Goal: Task Accomplishment & Management: Manage account settings

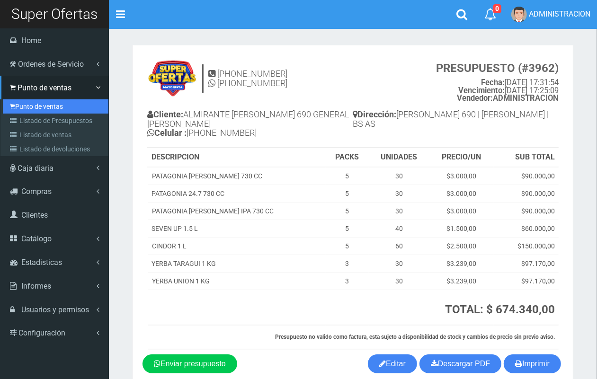
click at [39, 104] on link "Punto de ventas" at bounding box center [56, 106] width 106 height 14
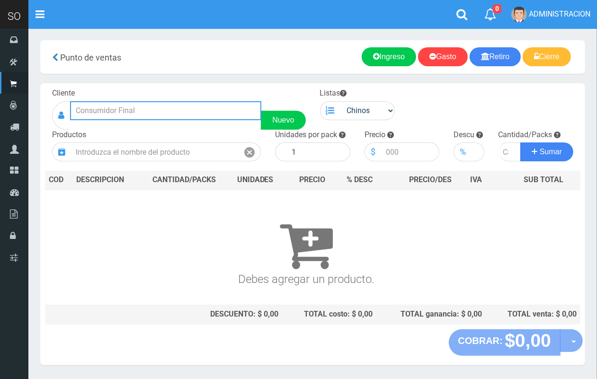
click at [89, 103] on input "text" at bounding box center [165, 110] width 191 height 19
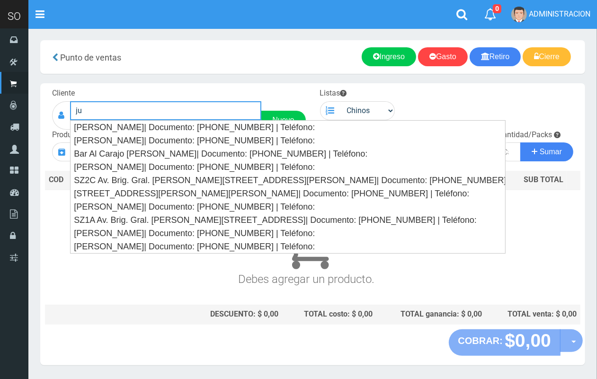
type input "j"
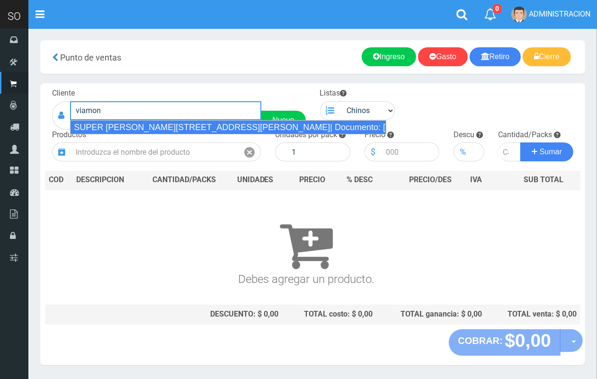
drag, startPoint x: 207, startPoint y: 127, endPoint x: 212, endPoint y: 125, distance: 4.9
click at [207, 126] on div "SUPER VIAMONTE 608(JUAN) (CAMPANA)| Documento: 21555566 | Teléfono:" at bounding box center [228, 127] width 316 height 14
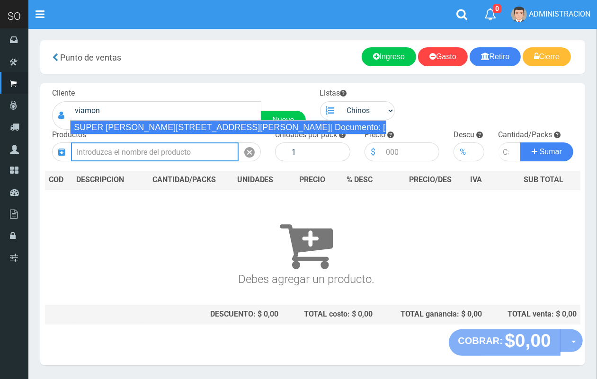
type input "SUPER VIAMONTE 608(JUAN) (CAMPANA)| Documento: 21555566 | Teléfono:"
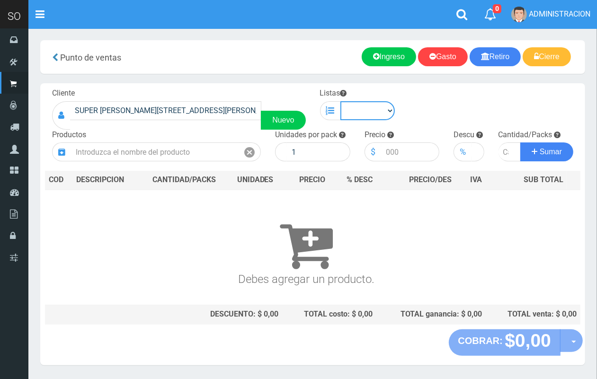
click at [361, 117] on select "Chinos . ." at bounding box center [367, 110] width 55 height 19
select select "1"
click at [340, 101] on select "Chinos . ." at bounding box center [367, 110] width 55 height 19
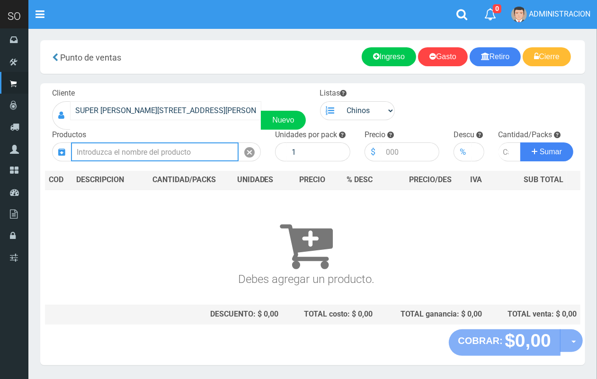
drag, startPoint x: 190, startPoint y: 154, endPoint x: 166, endPoint y: 112, distance: 49.0
click at [183, 149] on input "text" at bounding box center [155, 152] width 168 height 19
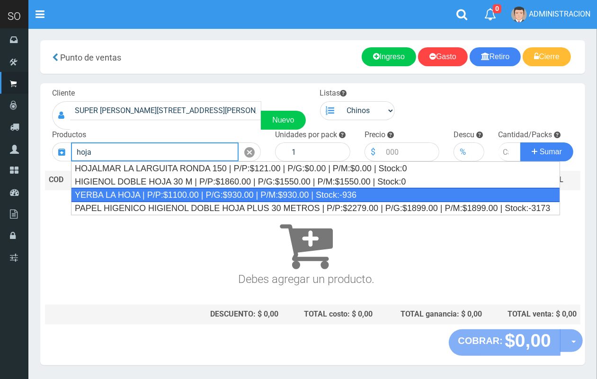
click at [251, 195] on div "YERBA LA HOJA | P/P:$1100.00 | P/G:$930.00 | P/M:$930.00 | Stock:-936" at bounding box center [315, 195] width 489 height 14
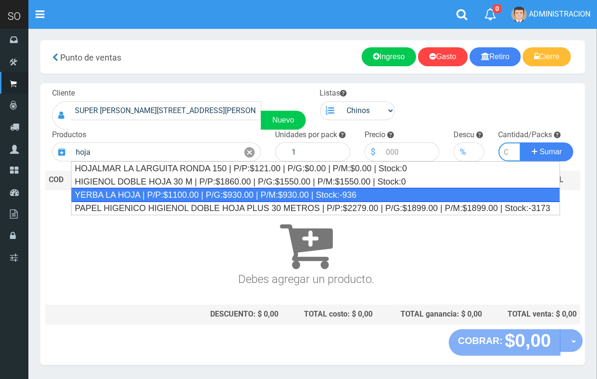
type input "YERBA LA HOJA | P/P:$1100.00 | P/G:$930.00 | P/M:$930.00 | Stock:-936"
type input "12"
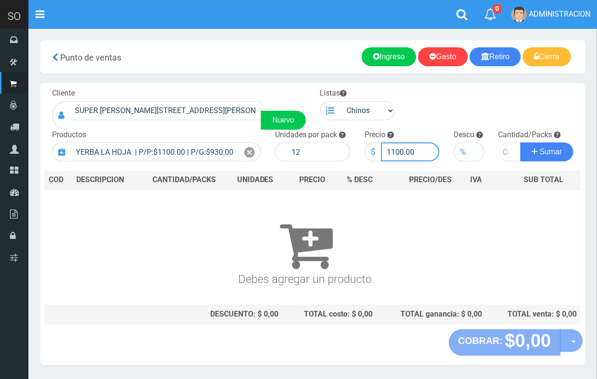
drag, startPoint x: 402, startPoint y: 150, endPoint x: 379, endPoint y: 149, distance: 23.2
click at [379, 149] on div "$ 1100.00" at bounding box center [402, 152] width 75 height 19
type input "950.00"
click at [501, 151] on input "number" at bounding box center [510, 152] width 23 height 19
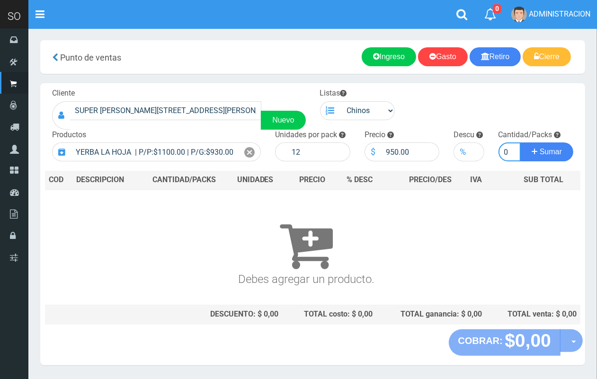
type input "10"
click at [520, 143] on button "Sumar" at bounding box center [546, 152] width 53 height 19
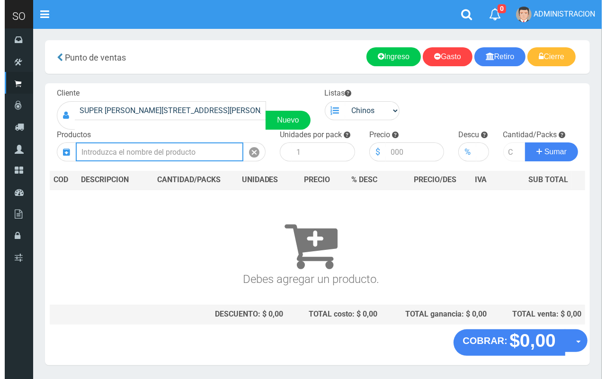
scroll to position [0, 0]
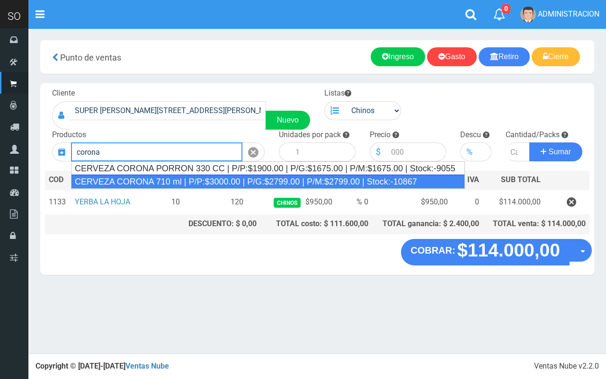
click at [199, 182] on div "CERVEZA CORONA 710 ml | P/P:$3000.00 | P/G:$2799.00 | P/M:$2799.00 | Stock:-108…" at bounding box center [268, 182] width 394 height 14
type input "CERVEZA CORONA 710 ml | P/P:$3000.00 | P/G:$2799.00 | P/M:$2799.00 | Stock:-108…"
type input "12"
type input "3000.00"
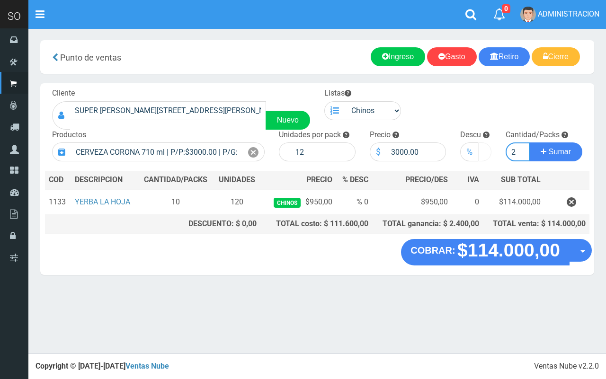
type input "2"
click at [529, 143] on button "Sumar" at bounding box center [555, 152] width 53 height 19
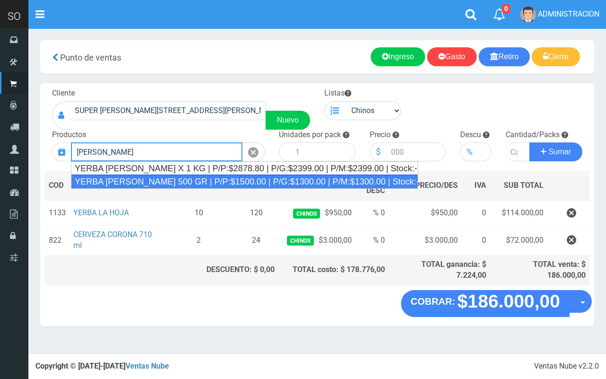
click at [280, 181] on div "YERBA AMANDA 500 GR | P/P:$1500.00 | P/G:$1300.00 | P/M:$1300.00 | Stock:-13955" at bounding box center [244, 182] width 347 height 14
type input "YERBA AMANDA 500 GR | P/P:$1500.00 | P/G:$1300.00 | P/M:$1300.00 | Stock:-13955"
type input "10"
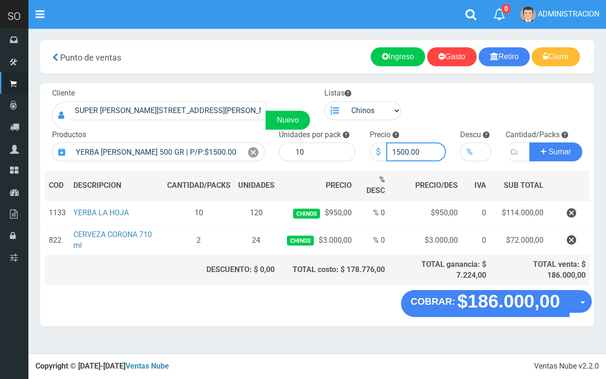
drag, startPoint x: 408, startPoint y: 150, endPoint x: 396, endPoint y: 148, distance: 12.0
click at [396, 148] on input "1500.00" at bounding box center [416, 152] width 60 height 19
type input "1400.00"
click at [512, 151] on input "number" at bounding box center [518, 152] width 24 height 19
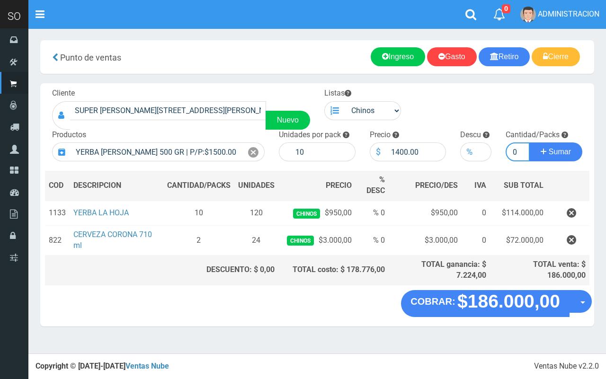
type input "10"
click at [529, 143] on button "Sumar" at bounding box center [555, 152] width 53 height 19
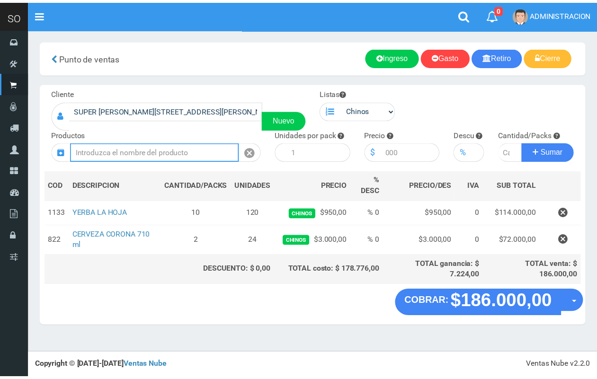
scroll to position [0, 0]
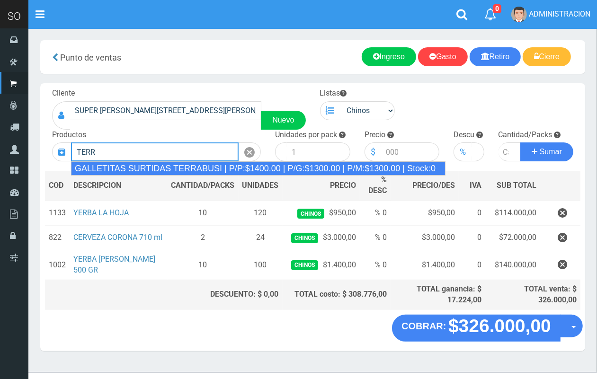
click at [204, 169] on div "GALLETITAS SURTIDAS TERRABUSI | P/P:$1400.00 | P/G:$1300.00 | P/M:$1300.00 | St…" at bounding box center [258, 168] width 374 height 14
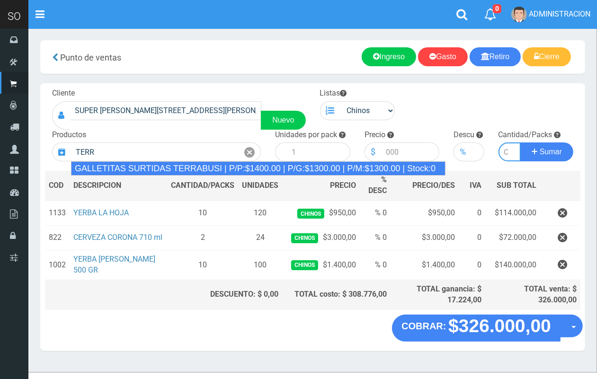
type input "GALLETITAS SURTIDAS TERRABUSI | P/P:$1400.00 | P/G:$1300.00 | P/M:$1300.00 | St…"
type input "20"
type input "1400.00"
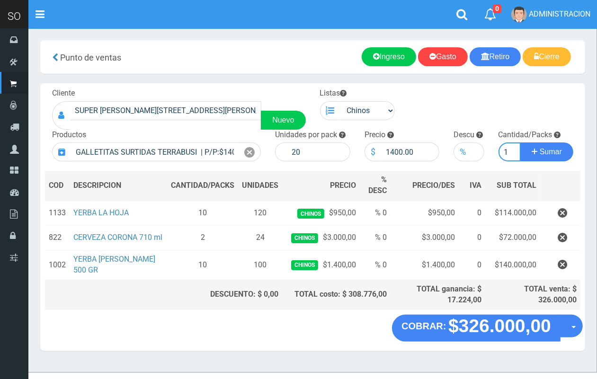
scroll to position [0, 1]
type input "1"
click at [520, 143] on button "Sumar" at bounding box center [546, 152] width 53 height 19
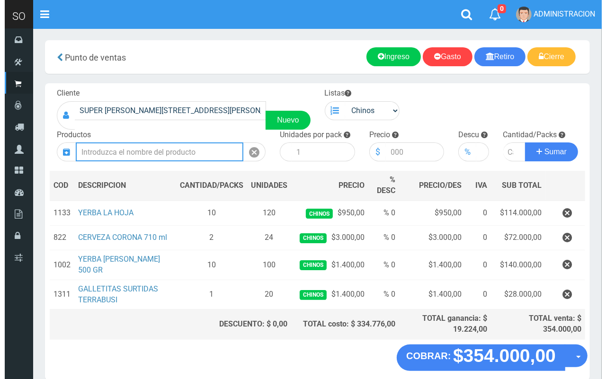
scroll to position [39, 0]
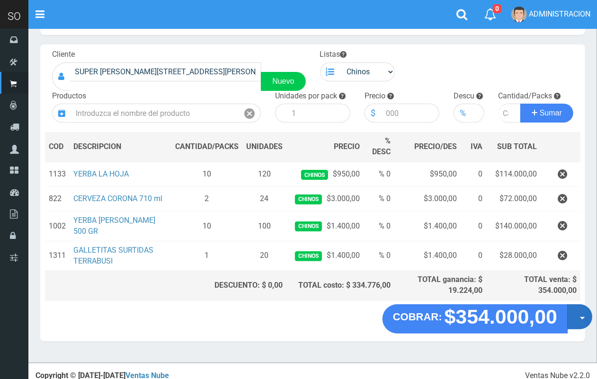
click at [581, 315] on button "Opciones" at bounding box center [579, 316] width 25 height 25
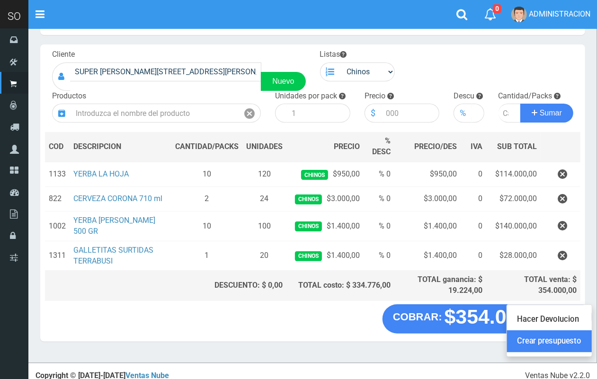
click at [579, 339] on link "Crear presupuesto" at bounding box center [549, 342] width 85 height 22
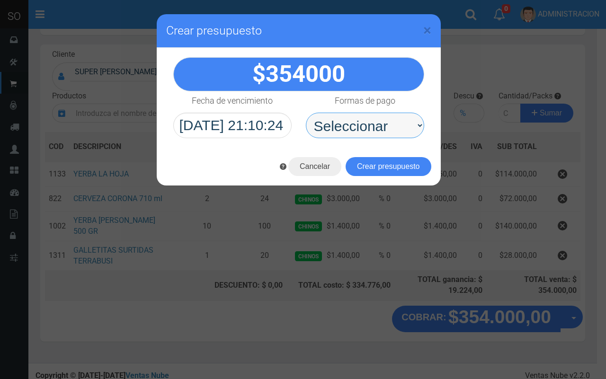
click at [389, 128] on select "Seleccionar Efectivo Tarjeta de Crédito Depósito Débito" at bounding box center [365, 126] width 118 height 26
select select "Efectivo"
click at [306, 113] on select "Seleccionar Efectivo Tarjeta de Crédito Depósito Débito" at bounding box center [365, 126] width 118 height 26
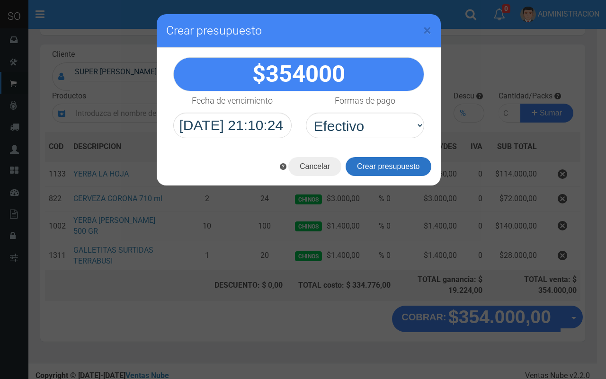
click at [401, 165] on button "Crear presupuesto" at bounding box center [389, 166] width 86 height 19
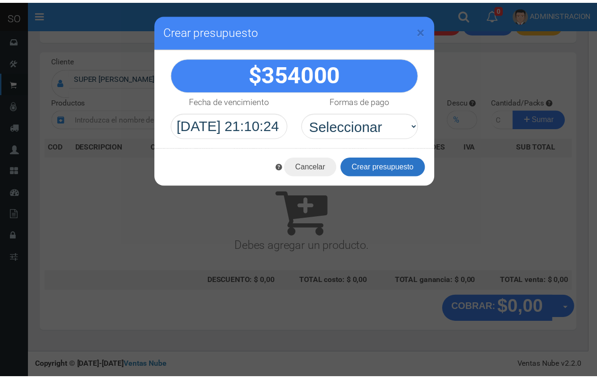
scroll to position [28, 0]
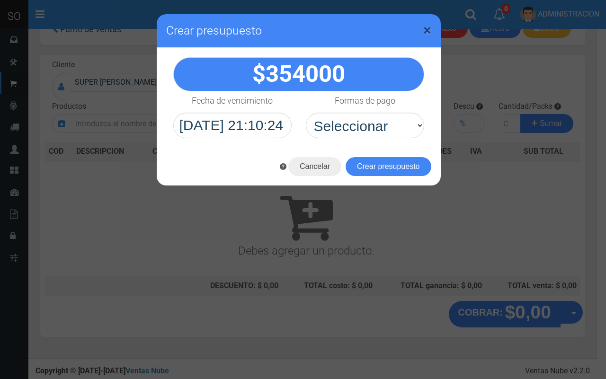
drag, startPoint x: 426, startPoint y: 29, endPoint x: 290, endPoint y: 3, distance: 138.8
click at [425, 29] on span "×" at bounding box center [427, 30] width 8 height 18
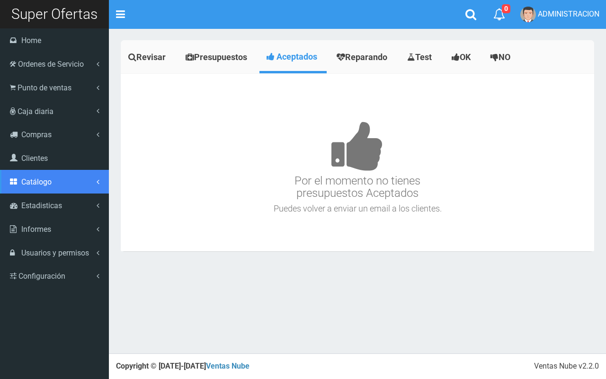
click at [50, 184] on span "Catálogo" at bounding box center [36, 182] width 30 height 9
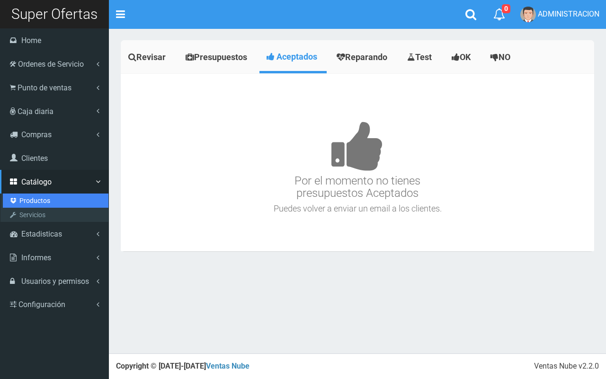
click at [46, 197] on link "Productos" at bounding box center [56, 201] width 106 height 14
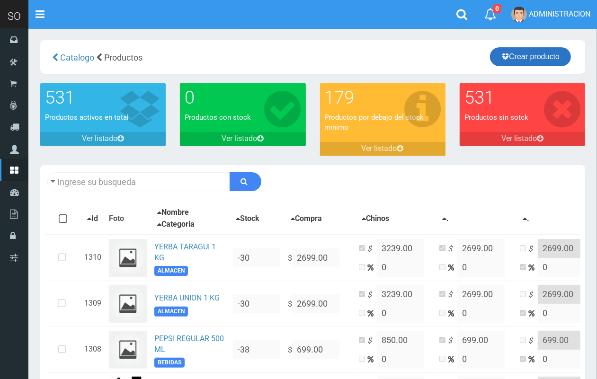
click at [528, 53] on link "Crear producto" at bounding box center [530, 56] width 81 height 19
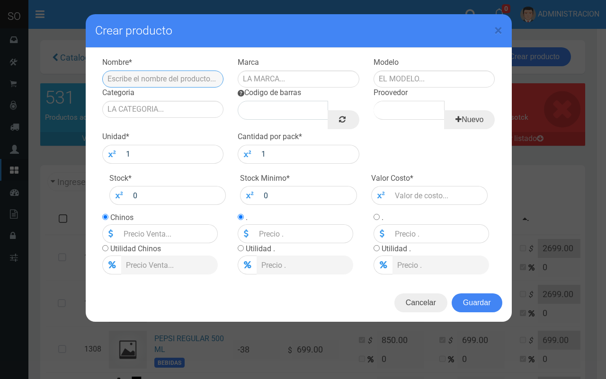
click at [207, 76] on input "text" at bounding box center [163, 79] width 122 height 17
type input "t"
click at [153, 74] on input "GALLETITAS TERRABUSI" at bounding box center [163, 79] width 122 height 17
type input "GALLETITAS SURTIDAS TERRABUSI"
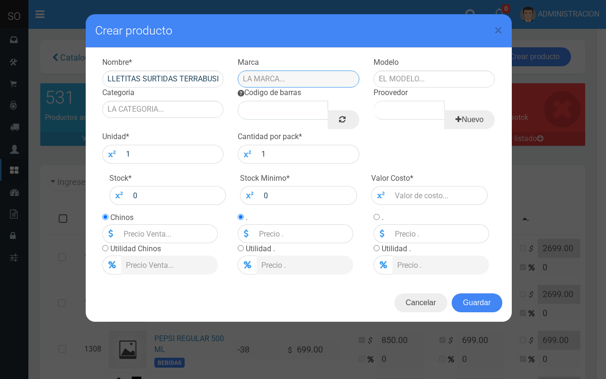
click at [287, 75] on input "text" at bounding box center [299, 79] width 122 height 17
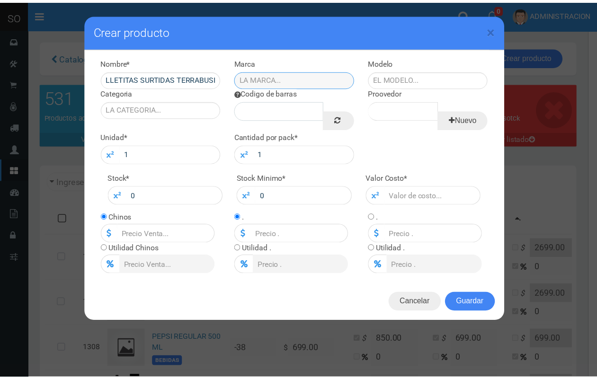
scroll to position [0, 0]
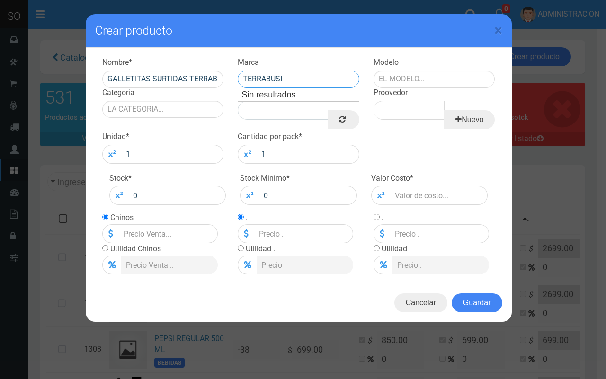
type input "TERRABUSI"
click at [401, 77] on input "text" at bounding box center [435, 79] width 122 height 17
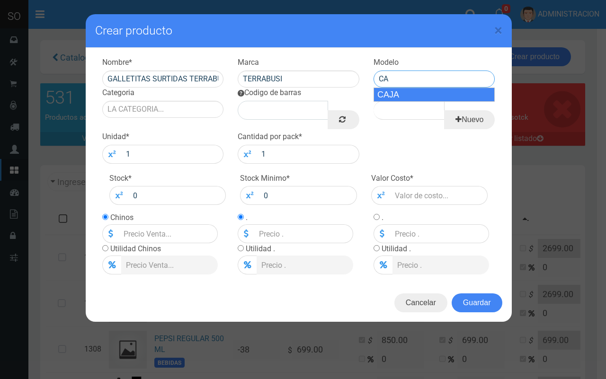
click at [412, 90] on div "CAJA" at bounding box center [435, 95] width 122 height 14
type input "CAJA"
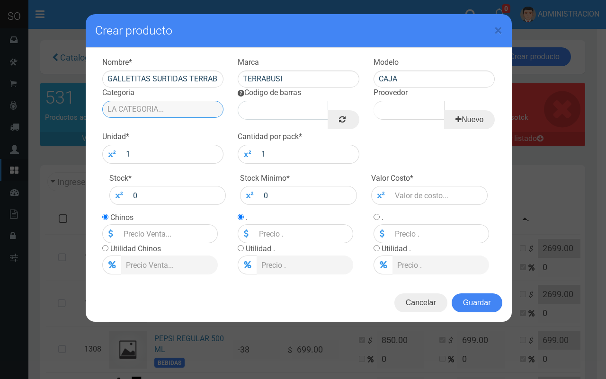
click at [178, 104] on input "Categoria" at bounding box center [163, 109] width 122 height 17
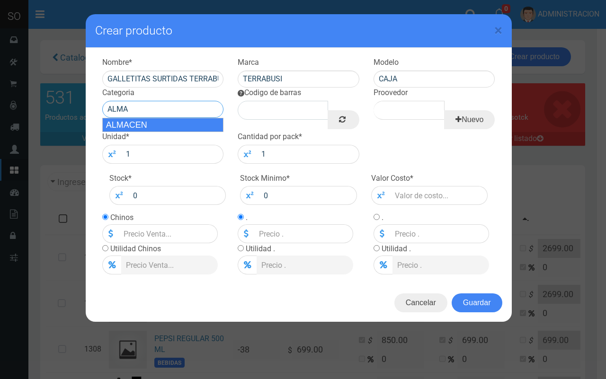
click at [165, 125] on div "ALMACEN" at bounding box center [163, 125] width 122 height 14
type input "ALMACEN"
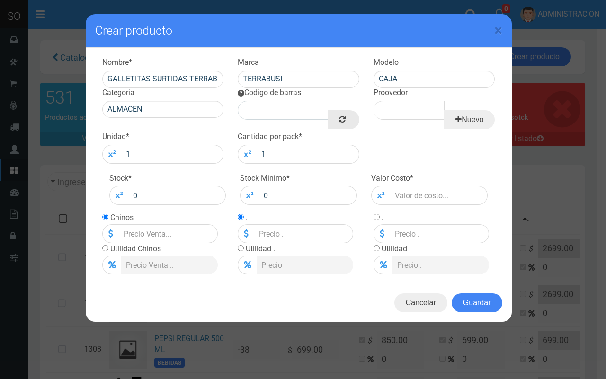
click at [336, 121] on link at bounding box center [343, 119] width 31 height 19
click at [389, 109] on input "Proovedor" at bounding box center [409, 110] width 71 height 19
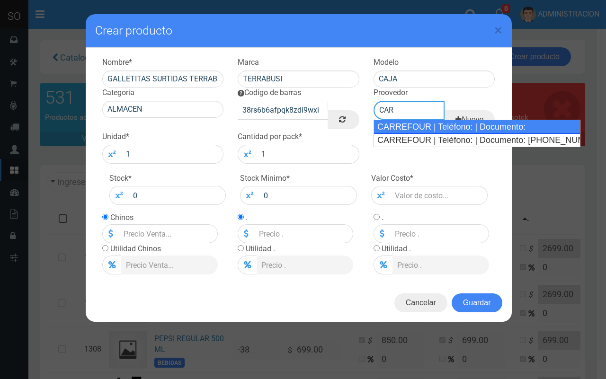
click at [393, 121] on div "CARREFOUR | Teléfono: | Documento:" at bounding box center [477, 127] width 207 height 14
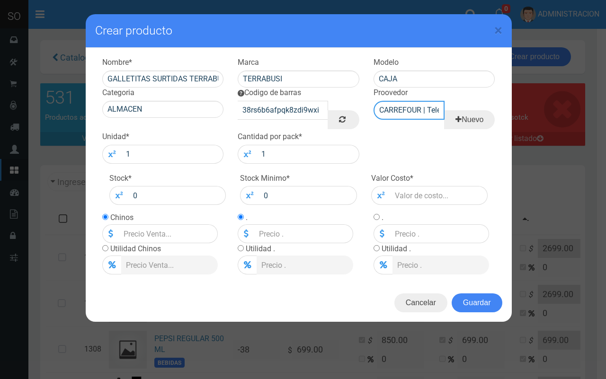
type input "CARREFOUR | Teléfono: | Documento:"
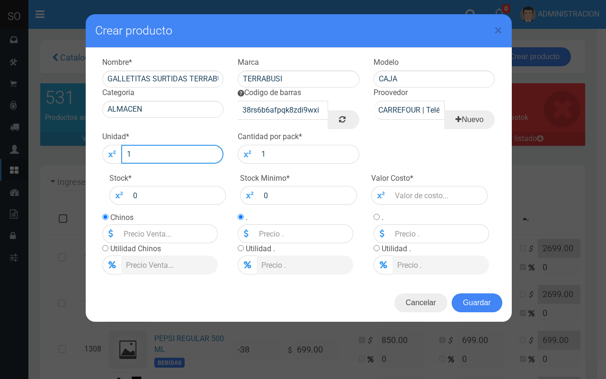
drag, startPoint x: 113, startPoint y: 166, endPoint x: 104, endPoint y: 167, distance: 8.5
click at [104, 167] on div "Nombre * GALLETITAS SURTIDAS TERRABUSI Marca TERRABUSI Modelo CAJA Categoria AL…" at bounding box center [299, 166] width 426 height 236
type input "20"
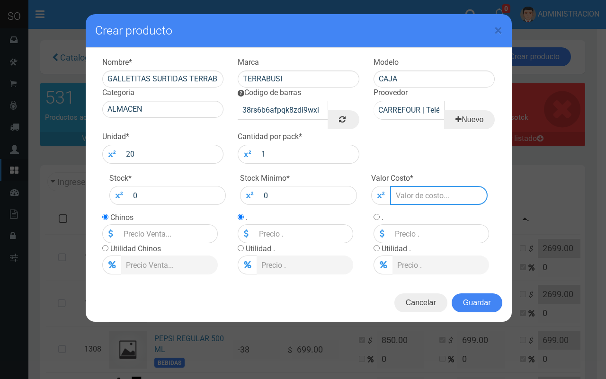
click at [457, 190] on input "number" at bounding box center [439, 195] width 98 height 19
type input "13"
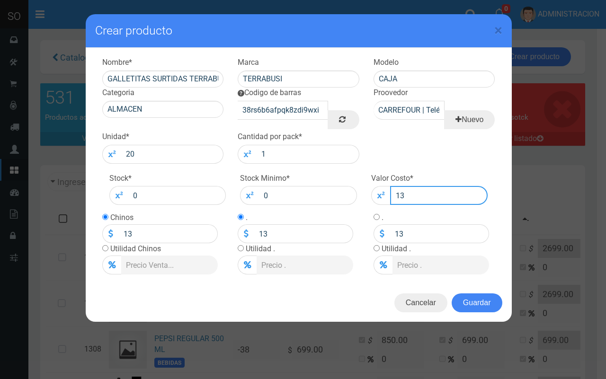
type input "130"
type input "1300"
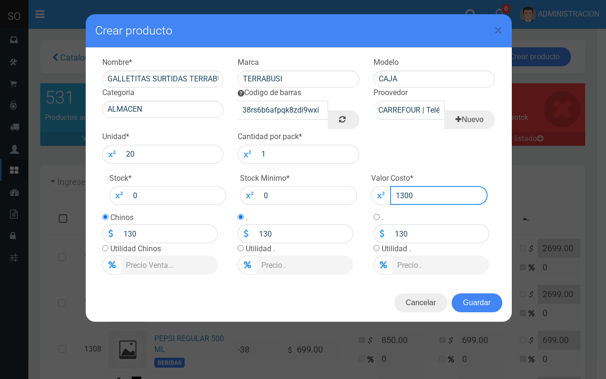
type input "1300"
type input "1300.0"
type input "1300"
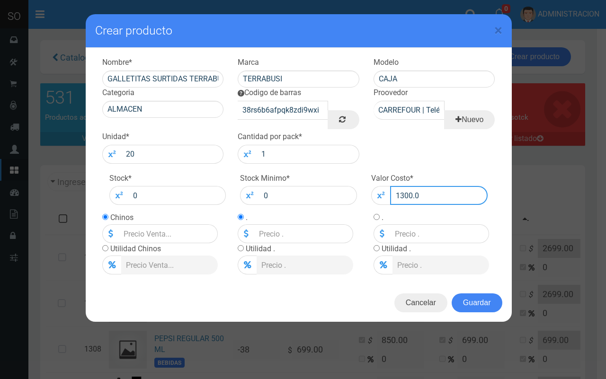
type input "1300"
type input "1300.00"
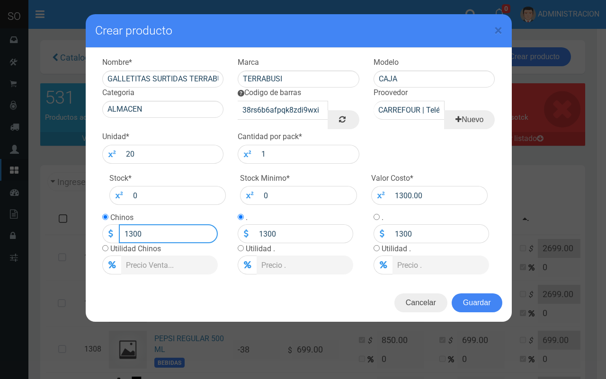
drag, startPoint x: 156, startPoint y: 233, endPoint x: 98, endPoint y: 228, distance: 59.0
click at [98, 228] on div "Chinos 1300 Utilidad Chinos" at bounding box center [163, 243] width 136 height 62
type input "1400"
type input "1400.00"
click at [487, 299] on button "Guardar" at bounding box center [477, 303] width 51 height 19
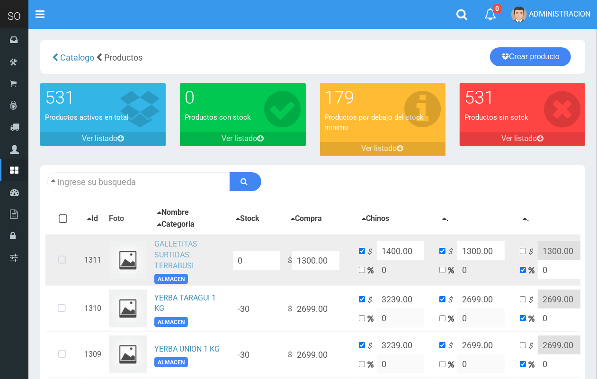
click at [172, 247] on link "GALLETITAS SURTIDAS TERRABUSI" at bounding box center [175, 255] width 43 height 31
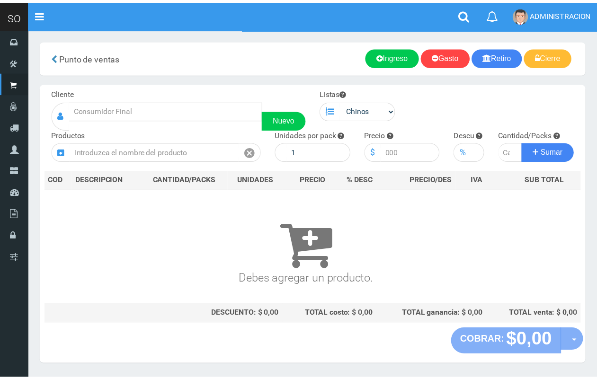
scroll to position [25, 0]
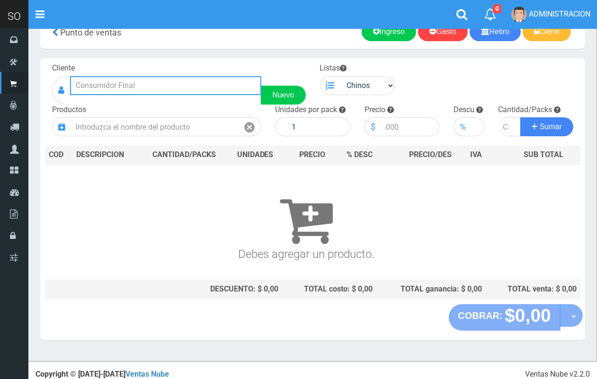
click at [117, 81] on input "text" at bounding box center [165, 85] width 191 height 19
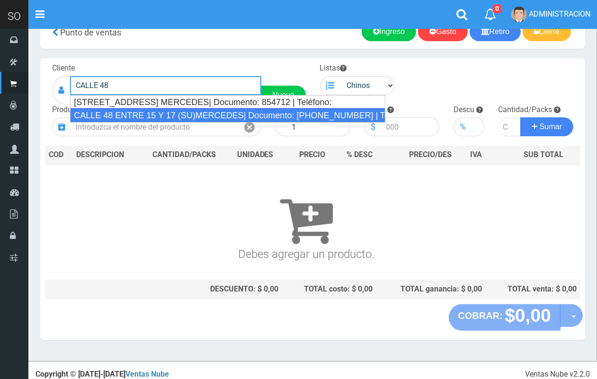
drag, startPoint x: 163, startPoint y: 114, endPoint x: 184, endPoint y: 111, distance: 20.6
click at [163, 114] on div "CALLE 48 ENTRE 15 Y 17 (SU)MERCEDES| Documento: 32565421 | Teléfono:" at bounding box center [227, 115] width 315 height 14
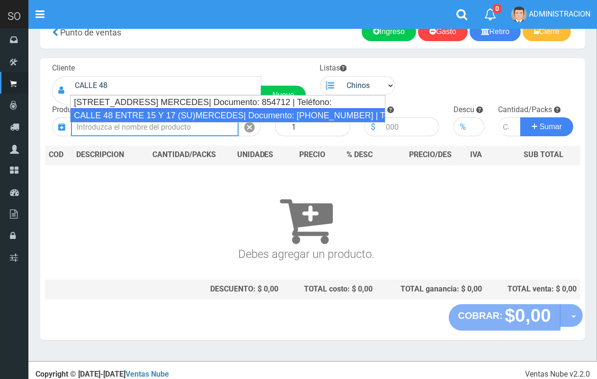
type input "CALLE 48 ENTRE 15 Y 17 (SU)MERCEDES| Documento: 32565421 | Teléfono:"
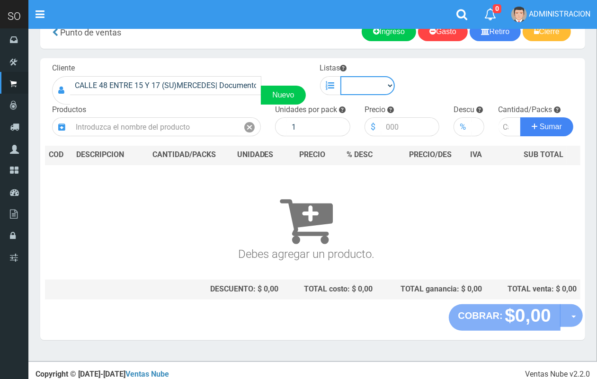
drag, startPoint x: 347, startPoint y: 83, endPoint x: 354, endPoint y: 92, distance: 11.6
click at [348, 83] on select "Chinos . ." at bounding box center [367, 85] width 55 height 19
select select "1"
click at [340, 76] on select "Chinos . ." at bounding box center [367, 85] width 55 height 19
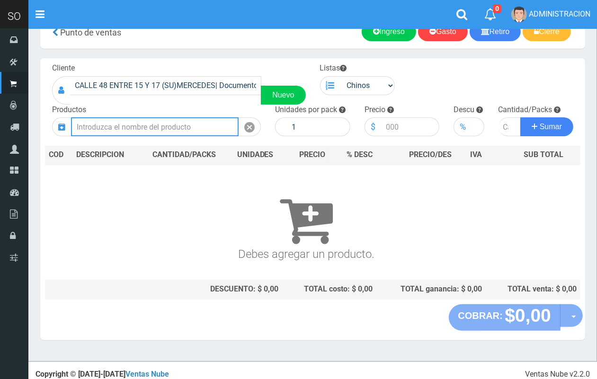
click at [207, 123] on input "text" at bounding box center [155, 126] width 168 height 19
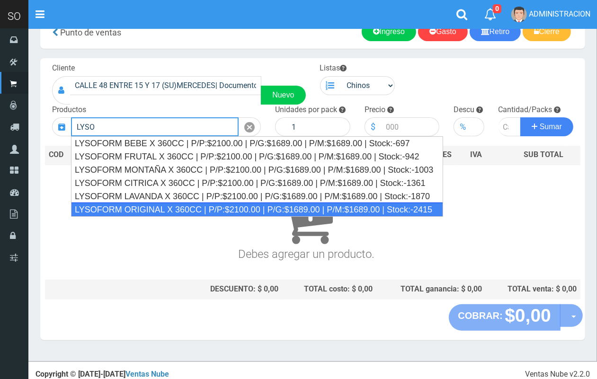
click at [219, 206] on div "LYSOFORM ORIGINAL X 360CC | P/P:$2100.00 | P/G:$1689.00 | P/M:$1689.00 | Stock:…" at bounding box center [257, 210] width 372 height 14
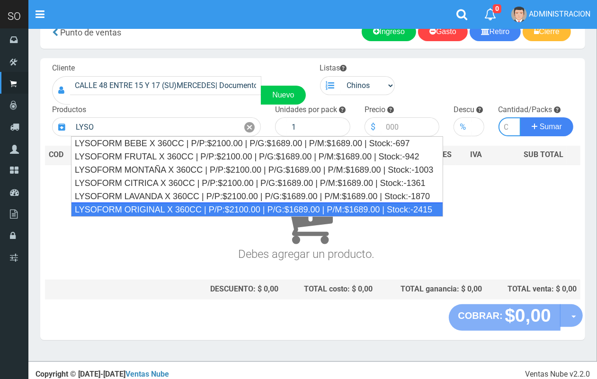
type input "LYSOFORM ORIGINAL X 360CC | P/P:$2100.00 | P/G:$1689.00 | P/M:$1689.00 | Stock:…"
type input "12"
type input "2100.00"
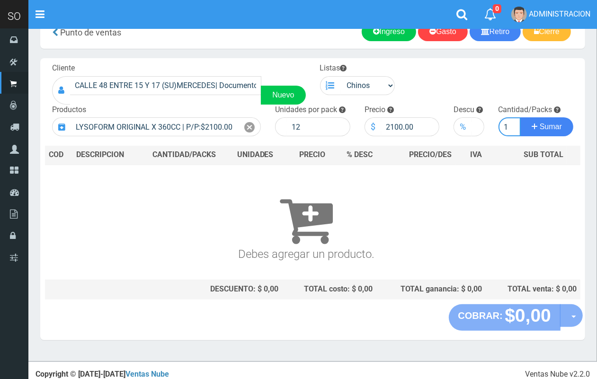
scroll to position [0, 1]
type input "1"
click at [520, 117] on button "Sumar" at bounding box center [546, 126] width 53 height 19
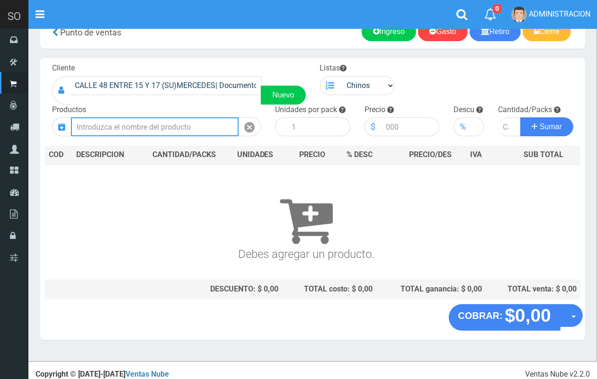
scroll to position [0, 0]
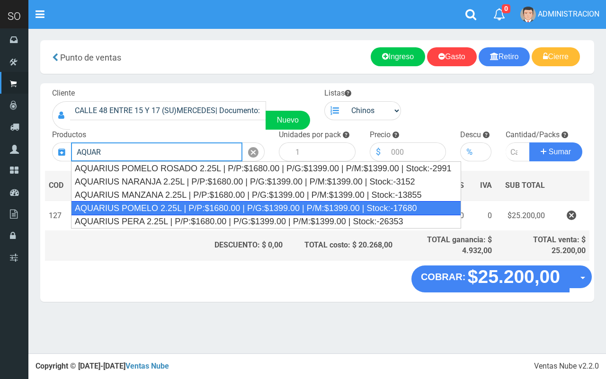
click at [204, 206] on div "AQUARIUS POMELO 2.25L | P/P:$1680.00 | P/G:$1399.00 | P/M:$1399.00 | Stock:-176…" at bounding box center [266, 208] width 390 height 14
type input "AQUARIUS POMELO 2.25L | P/P:$1680.00 | P/G:$1399.00 | P/M:$1399.00 | Stock:-176…"
type input "6"
type input "1680.00"
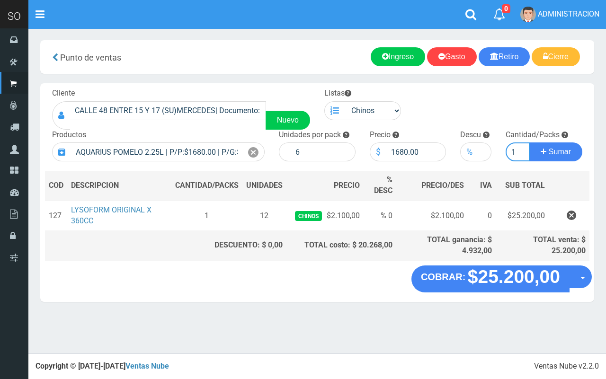
type input "1"
type input "2"
click at [529, 143] on button "Sumar" at bounding box center [555, 152] width 53 height 19
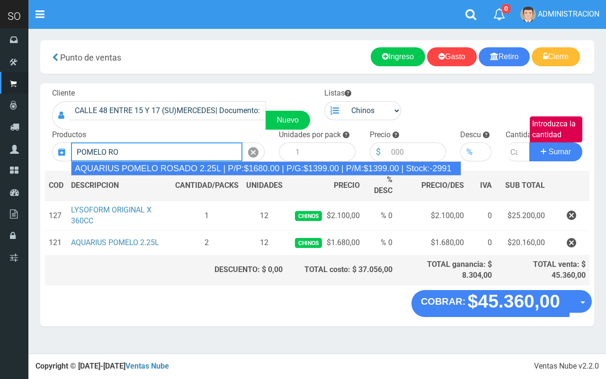
click at [306, 165] on div "AQUARIUS POMELO ROSADO 2.25L | P/P:$1680.00 | P/G:$1399.00 | P/M:$1399.00 | Sto…" at bounding box center [266, 168] width 390 height 14
type input "AQUARIUS POMELO ROSADO 2.25L | P/P:$1680.00 | P/G:$1399.00 | P/M:$1399.00 | Sto…"
type input "6"
type input "1680.00"
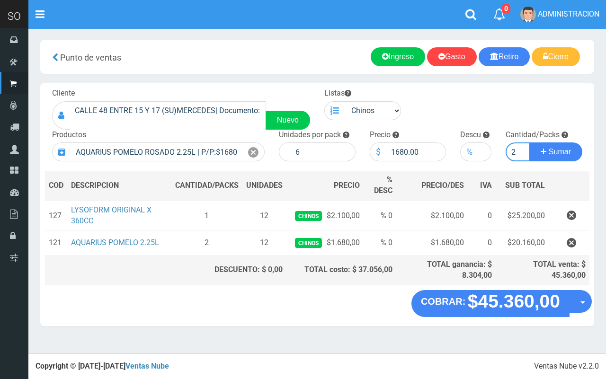
type input "2"
click at [529, 143] on button "Sumar" at bounding box center [555, 152] width 53 height 19
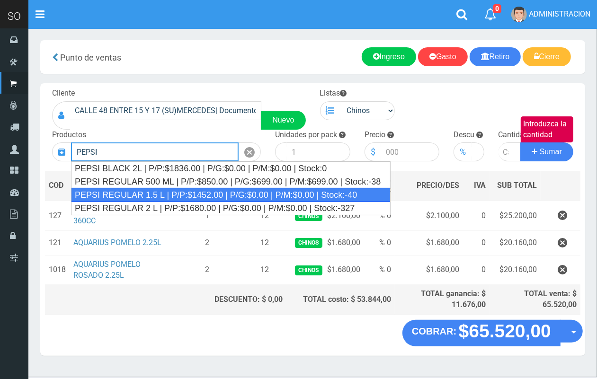
click at [233, 190] on div "PEPSI REGULAR 1.5 L | P/P:$1452.00 | P/G:$0.00 | P/M:$0.00 | Stock:-40" at bounding box center [231, 195] width 320 height 14
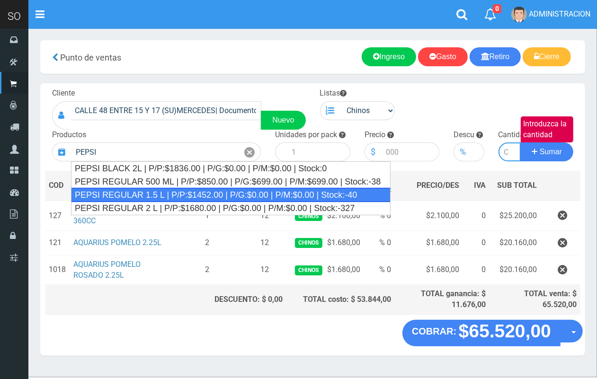
type input "PEPSI REGULAR 1.5 L | P/P:$1452.00 | P/G:$0.00 | P/M:$0.00 | Stock:-40"
type input "8"
type input "1452.00"
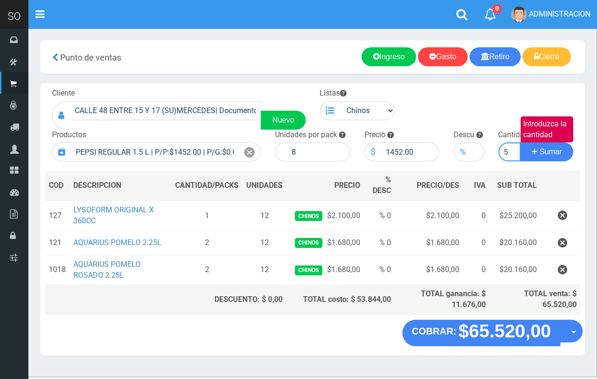
scroll to position [0, 1]
type input "5"
click at [520, 143] on button "Sumar" at bounding box center [546, 152] width 53 height 19
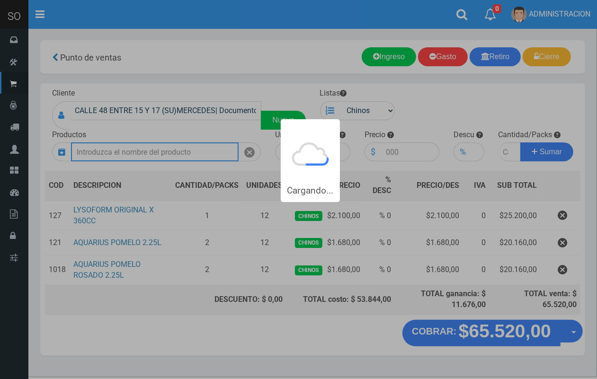
scroll to position [0, 0]
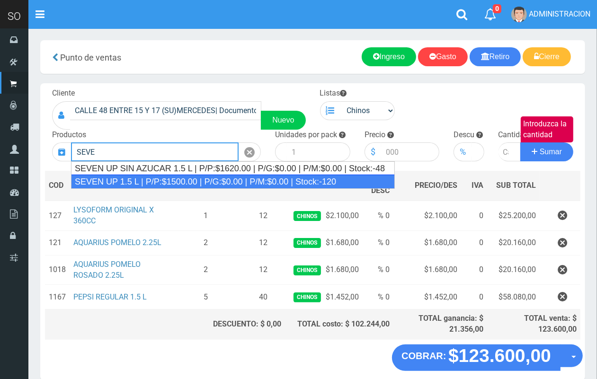
click at [222, 178] on div "SEVEN UP 1.5 L | P/P:$1500.00 | P/G:$0.00 | P/M:$0.00 | Stock:-120" at bounding box center [233, 182] width 324 height 14
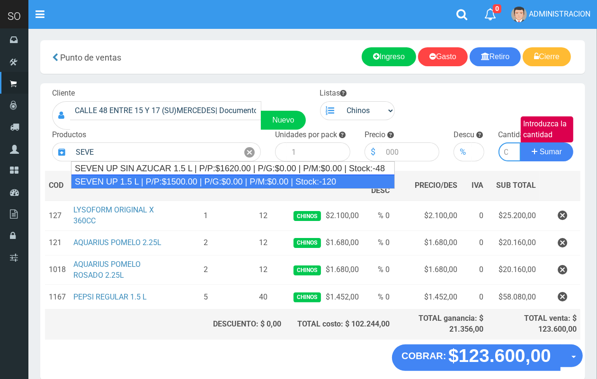
type input "SEVEN UP 1.5 L | P/P:$1500.00 | P/G:$0.00 | P/M:$0.00 | Stock:-120"
type input "8"
type input "1500.00"
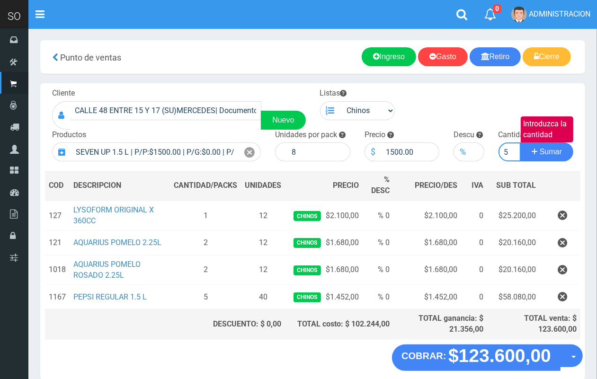
scroll to position [0, 1]
type input "5"
click at [520, 143] on button "Sumar" at bounding box center [546, 152] width 53 height 19
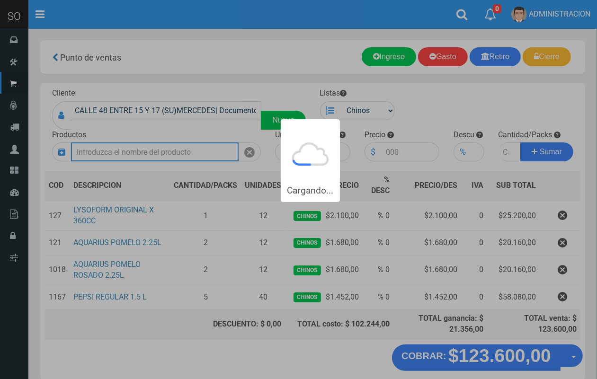
scroll to position [0, 0]
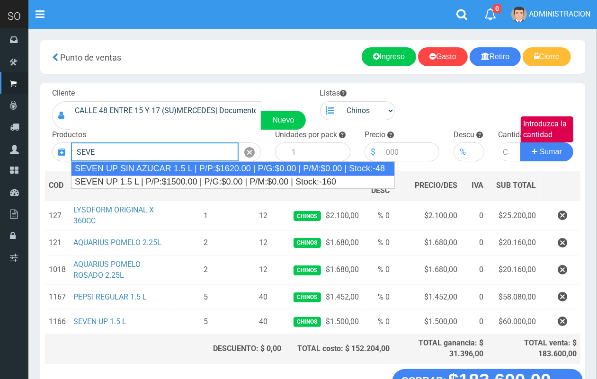
click at [188, 166] on div "SEVEN UP SIN AZUCAR 1.5 L | P/P:$1620.00 | P/G:$0.00 | P/M:$0.00 | Stock:-48" at bounding box center [233, 168] width 324 height 14
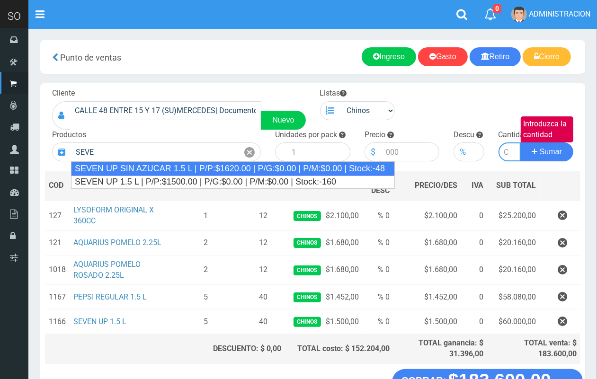
type input "SEVEN UP SIN AZUCAR 1.5 L | P/P:$1620.00 | P/G:$0.00 | P/M:$0.00 | Stock:-48"
type input "8"
type input "1620.00"
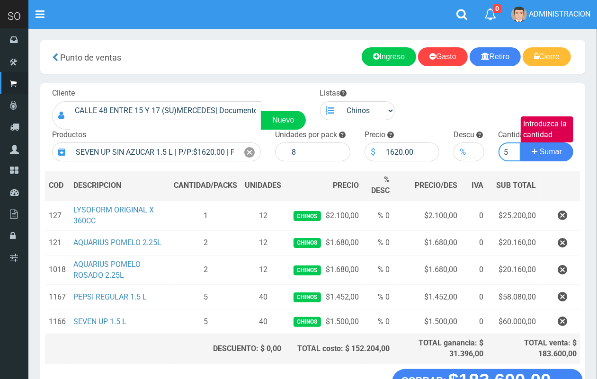
scroll to position [0, 1]
type input "5"
click at [520, 143] on button "Sumar" at bounding box center [546, 152] width 53 height 19
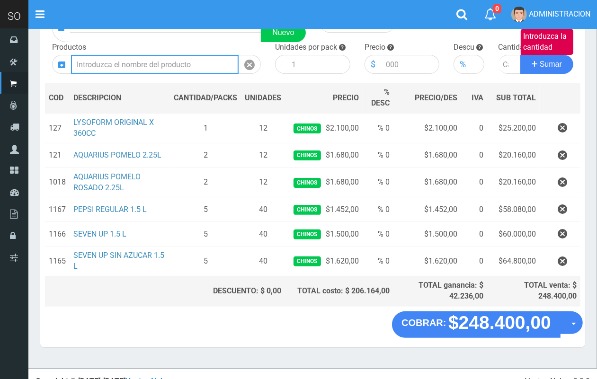
scroll to position [98, 0]
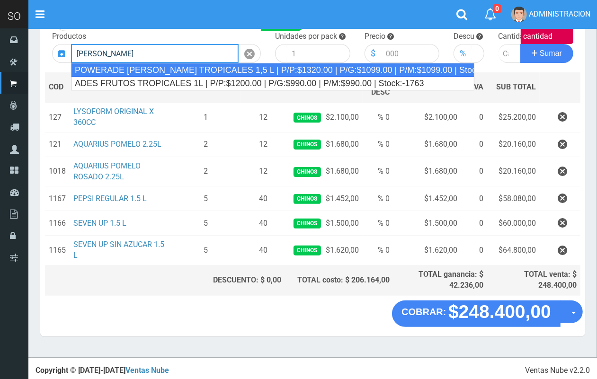
click at [195, 69] on div "POWERADE FRUTOS TROPICALES 1,5 L | P/P:$1320.00 | P/G:$1099.00 | P/M:$1099.00 |…" at bounding box center [272, 70] width 403 height 14
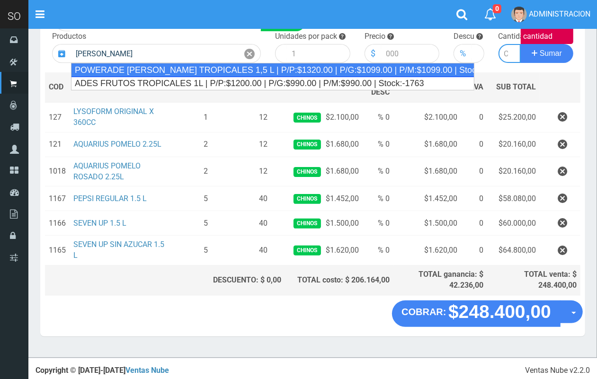
type input "POWERADE FRUTOS TROPICALES 1,5 L | P/P:$1320.00 | P/G:$1099.00 | P/M:$1099.00 |…"
type input "4"
type input "1320.00"
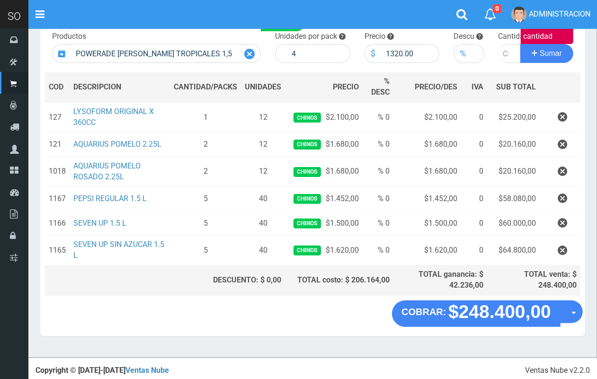
click at [246, 51] on icon at bounding box center [249, 54] width 10 height 14
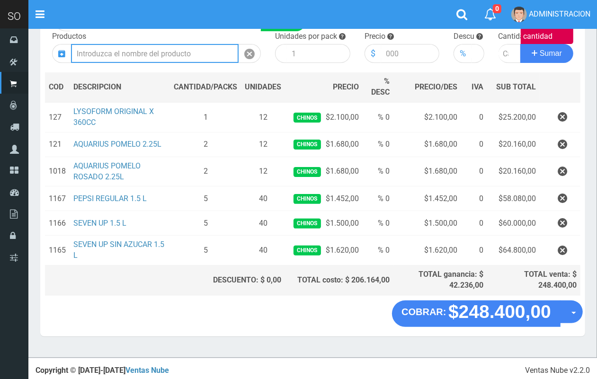
scroll to position [0, 0]
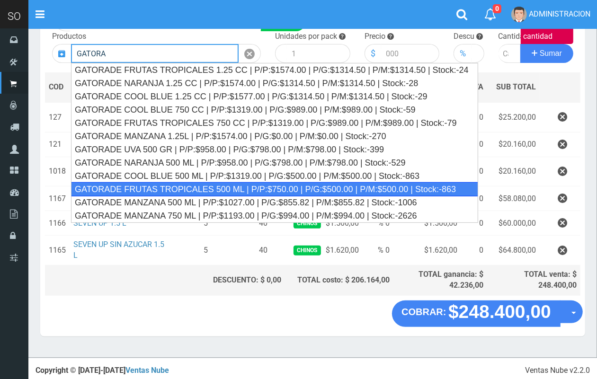
click at [202, 189] on div "GATORADE FRUTAS TROPICALES 500 ML | P/P:$750.00 | P/G:$500.00 | P/M:$500.00 | S…" at bounding box center [274, 189] width 407 height 14
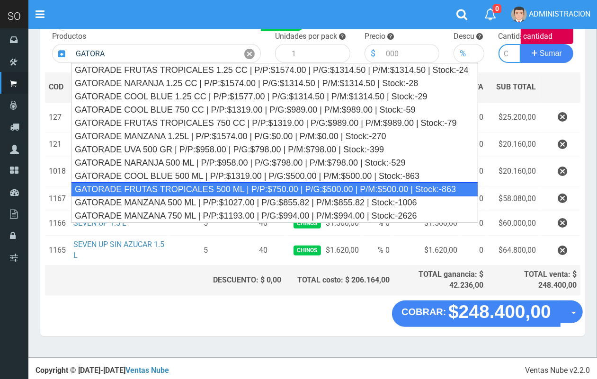
type input "GATORADE FRUTAS TROPICALES 500 ML | P/P:$750.00 | P/G:$500.00 | P/M:$500.00 | S…"
type input "6"
type input "750.00"
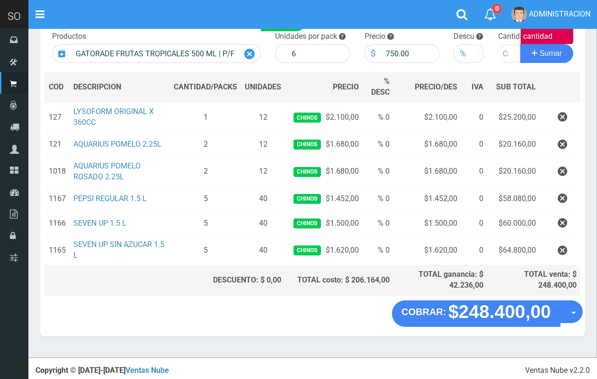
click at [250, 51] on icon at bounding box center [249, 54] width 10 height 14
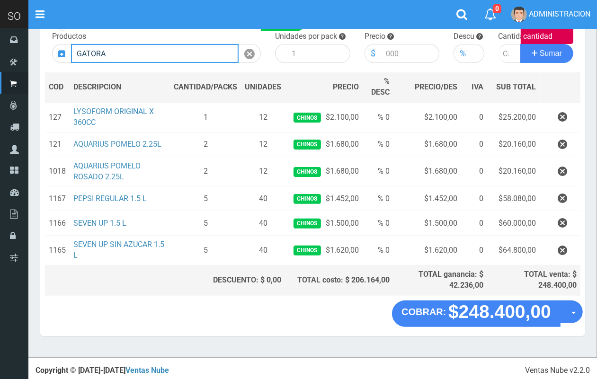
drag, startPoint x: 112, startPoint y: 58, endPoint x: 75, endPoint y: 57, distance: 37.4
click at [74, 57] on input "GATORA" at bounding box center [155, 53] width 168 height 19
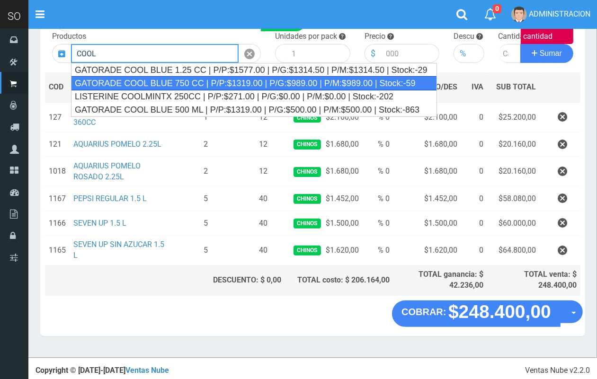
click at [136, 82] on div "GATORADE COOL BLUE 750 CC | P/P:$1319.00 | P/G:$989.00 | P/M:$989.00 | Stock:-59" at bounding box center [254, 83] width 366 height 14
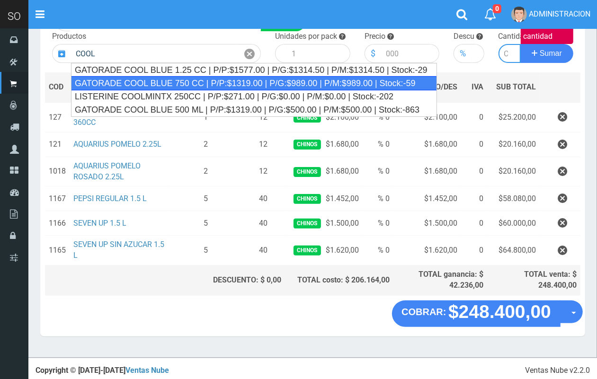
type input "GATORADE COOL BLUE 750 CC | P/P:$1319.00 | P/G:$989.00 | P/M:$989.00 | Stock:-59"
type input "6"
type input "1319.00"
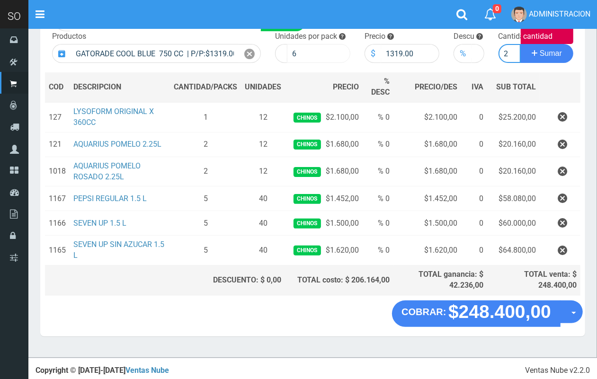
scroll to position [0, 1]
type input "2"
click at [520, 44] on button "Sumar" at bounding box center [546, 53] width 53 height 19
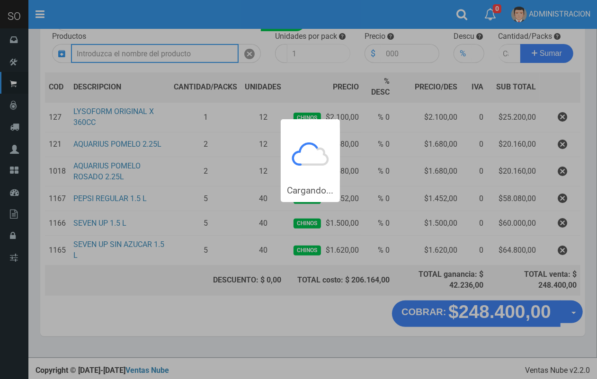
scroll to position [0, 0]
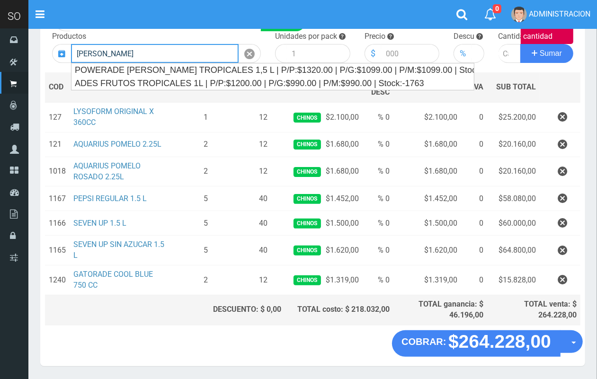
click at [157, 55] on input "FRUTOS" at bounding box center [155, 53] width 168 height 19
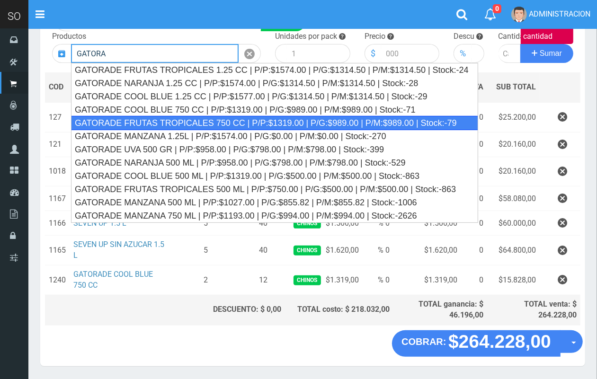
click at [171, 122] on div "GATORADE FRUTAS TROPICALES 750 CC | P/P:$1319.00 | P/G:$989.00 | P/M:$989.00 | …" at bounding box center [274, 123] width 407 height 14
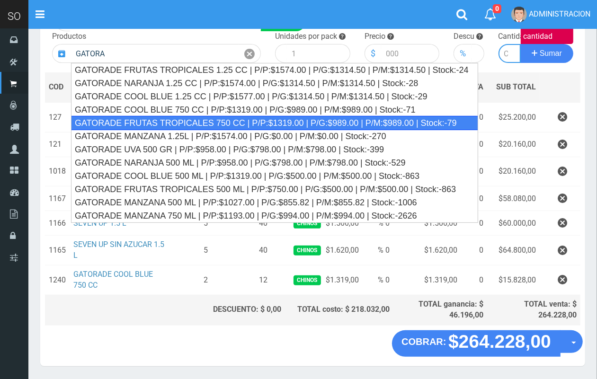
type input "GATORADE FRUTAS TROPICALES 750 CC | P/P:$1319.00 | P/G:$989.00 | P/M:$989.00 | …"
type input "6"
type input "1319.00"
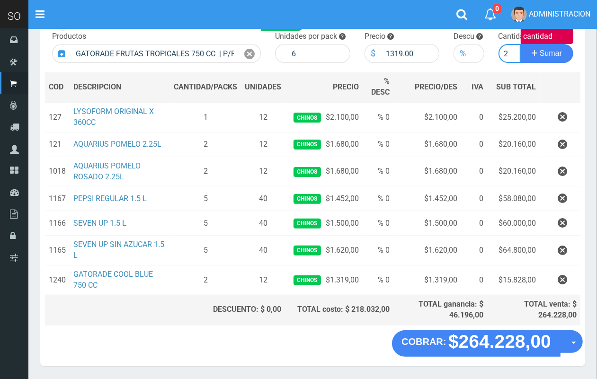
scroll to position [0, 1]
type input "2"
click at [520, 44] on button "Sumar" at bounding box center [546, 53] width 53 height 19
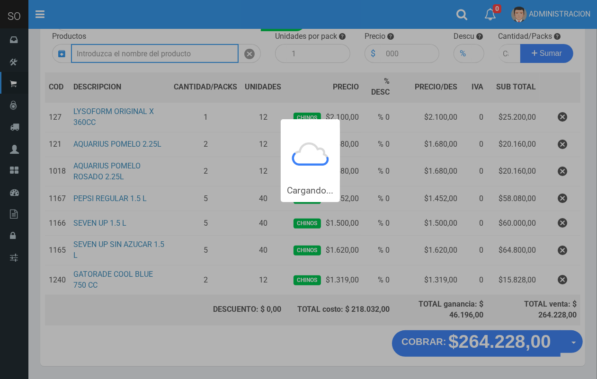
scroll to position [0, 0]
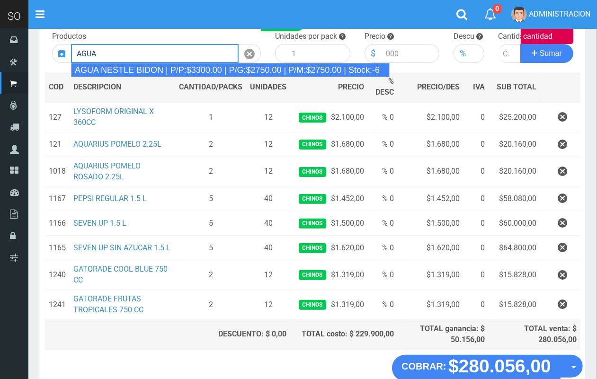
drag, startPoint x: 231, startPoint y: 67, endPoint x: 218, endPoint y: 53, distance: 18.8
click at [231, 66] on div "AGUA NESTLE BIDON | P/P:$3300.00 | P/G:$2750.00 | P/M:$2750.00 | Stock:-6" at bounding box center [230, 70] width 319 height 14
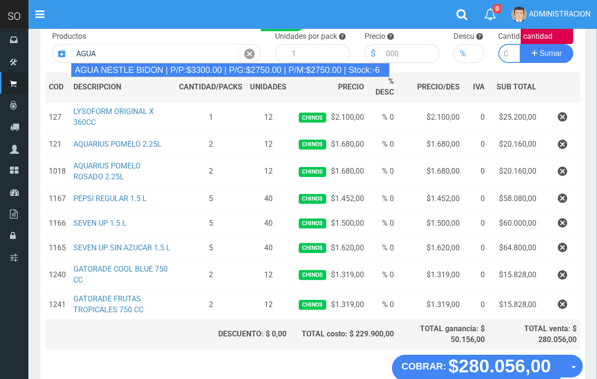
type input "AGUA NESTLE BIDON | P/P:$3300.00 | P/G:$2750.00 | P/M:$2750.00 | Stock:-6"
type input "2"
type input "3300.00"
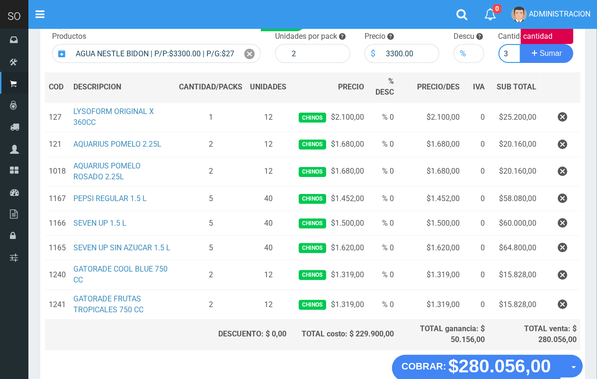
scroll to position [0, 1]
type input "3"
click at [520, 44] on button "Sumar" at bounding box center [546, 53] width 53 height 19
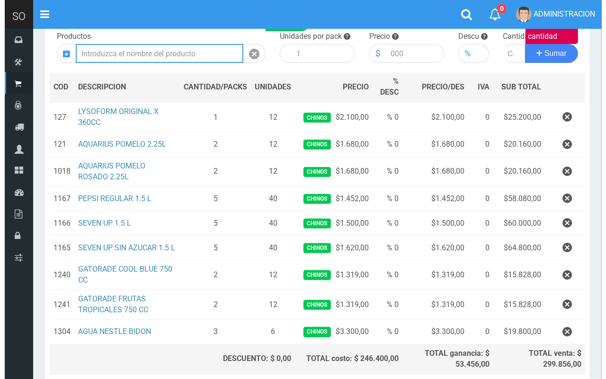
scroll to position [178, 0]
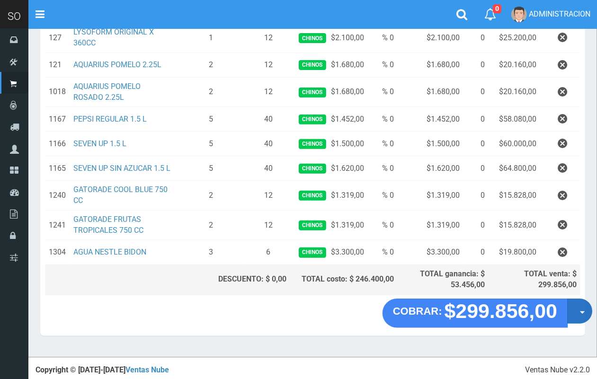
click at [578, 312] on button "Opciones" at bounding box center [579, 311] width 25 height 25
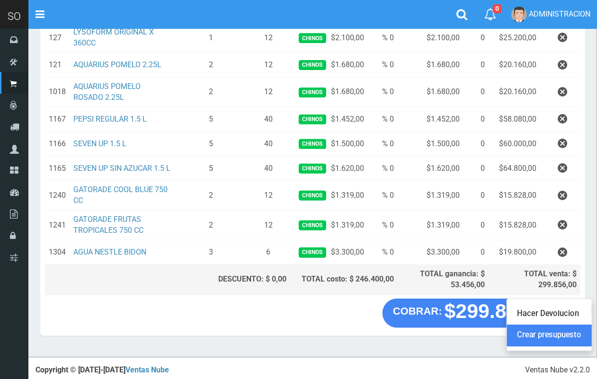
click at [574, 339] on link "Crear presupuesto" at bounding box center [549, 336] width 85 height 22
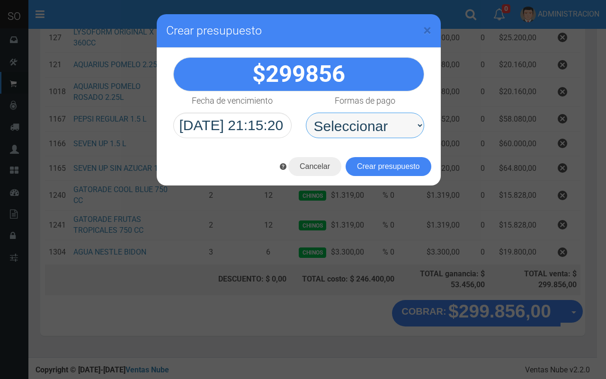
drag, startPoint x: 380, startPoint y: 128, endPoint x: 379, endPoint y: 138, distance: 9.5
click at [380, 129] on select "Seleccionar Efectivo Tarjeta de Crédito Depósito Débito" at bounding box center [365, 126] width 118 height 26
select select "Efectivo"
click at [306, 113] on select "Seleccionar Efectivo Tarjeta de Crédito Depósito Débito" at bounding box center [365, 126] width 118 height 26
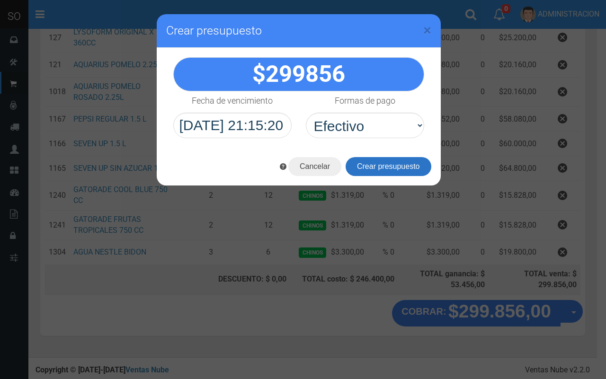
click at [387, 169] on button "Crear presupuesto" at bounding box center [389, 166] width 86 height 19
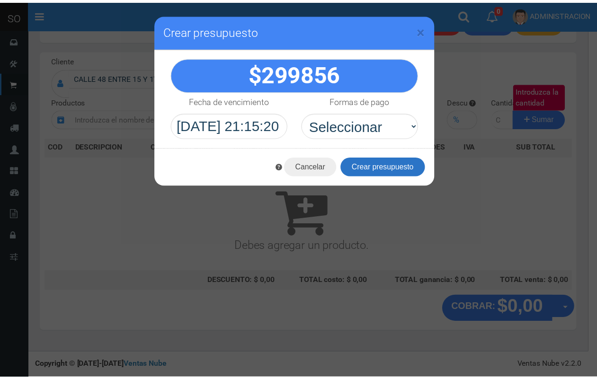
scroll to position [0, 0]
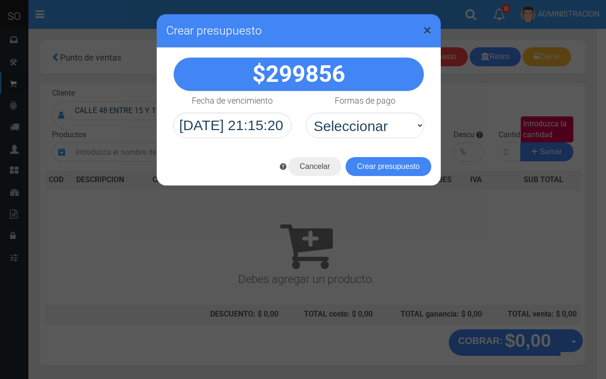
click at [423, 29] on span "×" at bounding box center [427, 30] width 8 height 18
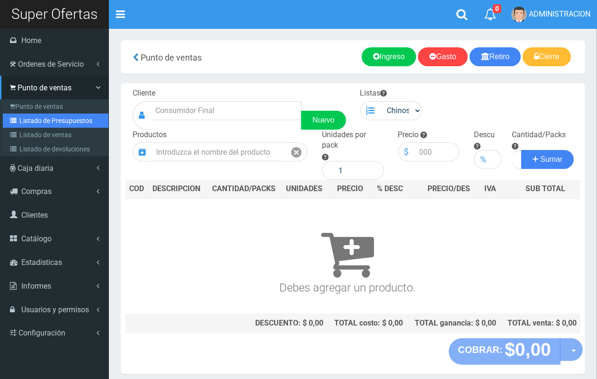
click at [32, 123] on link "Listado de Presupuestos" at bounding box center [56, 121] width 106 height 14
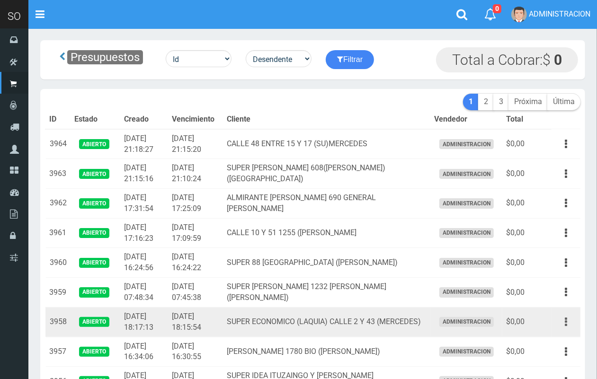
click at [565, 320] on icon "button" at bounding box center [566, 322] width 2 height 17
click at [558, 334] on ul "Editar Imprimir Eliminar" at bounding box center [539, 369] width 76 height 78
click at [570, 326] on button "button" at bounding box center [565, 322] width 21 height 17
click at [555, 339] on link "Editar" at bounding box center [538, 345] width 75 height 21
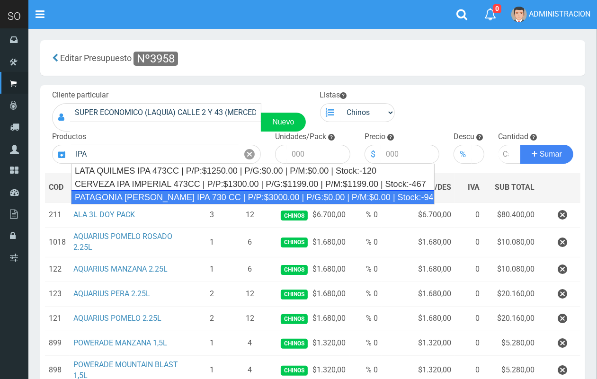
click at [181, 195] on div "PATAGONIA [PERSON_NAME] IPA 730 CC | P/P:$3000.00 | P/G:$0.00 | P/M:$0.00 | Sto…" at bounding box center [253, 197] width 364 height 14
type input "PATAGONIA [PERSON_NAME] IPA 730 CC | P/P:$3000.00 | P/G:$0.00 | P/M:$0.00 | Sto…"
type input "6"
type input "3000.00"
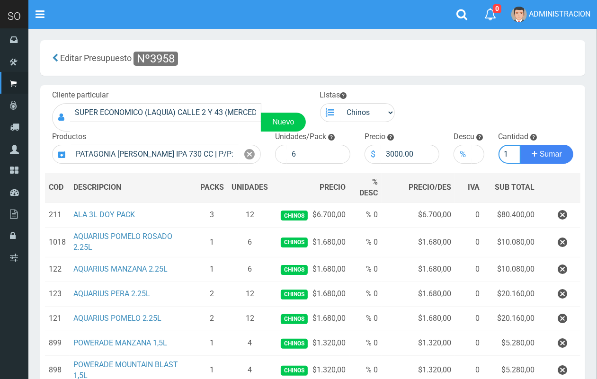
scroll to position [0, 1]
type input "1"
click at [520, 145] on button "Sumar" at bounding box center [546, 154] width 53 height 19
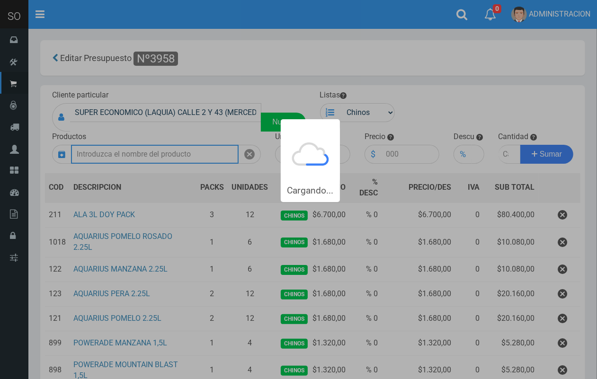
scroll to position [0, 0]
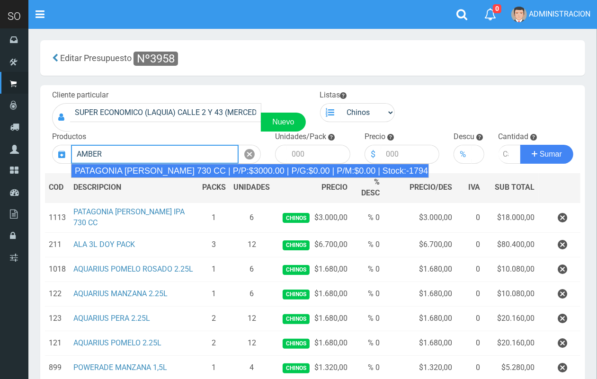
click at [230, 169] on div "PATAGONIA AMBER LAGER 730 CC | P/P:$3000.00 | P/G:$0.00 | P/M:$0.00 | Stock:-17…" at bounding box center [250, 171] width 358 height 14
type input "PATAGONIA AMBER LAGER 730 CC | P/P:$3000.00 | P/G:$0.00 | P/M:$0.00 | Stock:-17…"
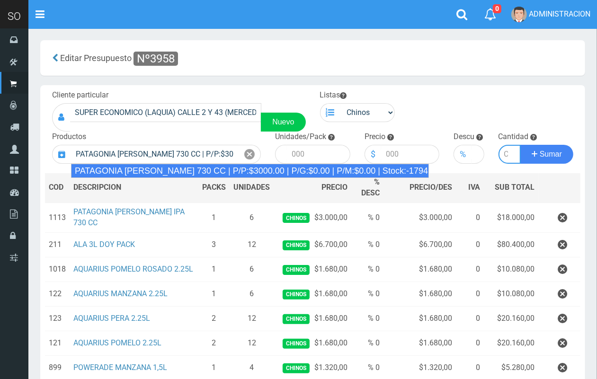
type input "6"
type input "3000.00"
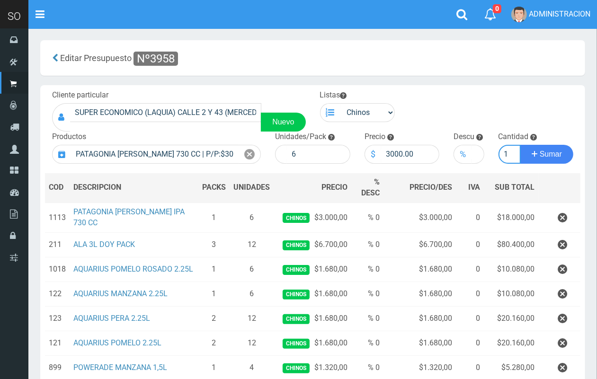
scroll to position [0, 1]
type input "1"
click at [520, 145] on button "Sumar" at bounding box center [546, 154] width 53 height 19
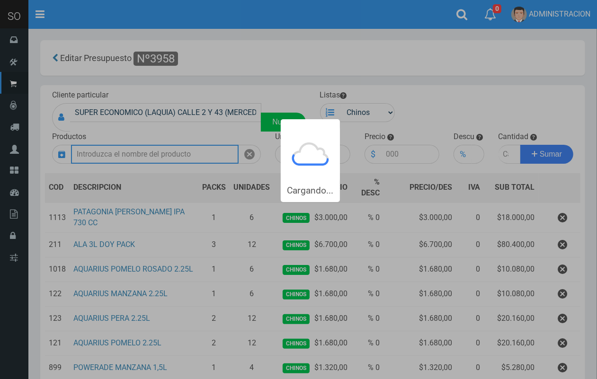
scroll to position [0, 0]
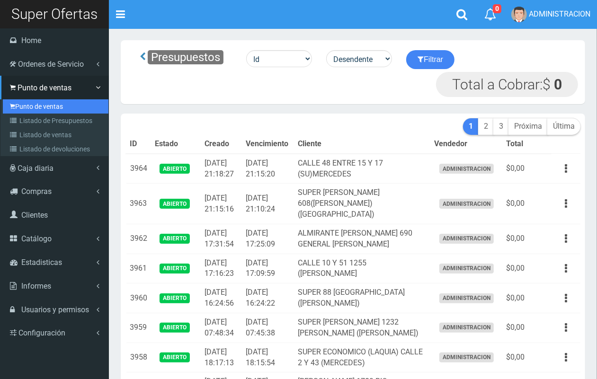
click at [39, 105] on link "Punto de ventas" at bounding box center [56, 106] width 106 height 14
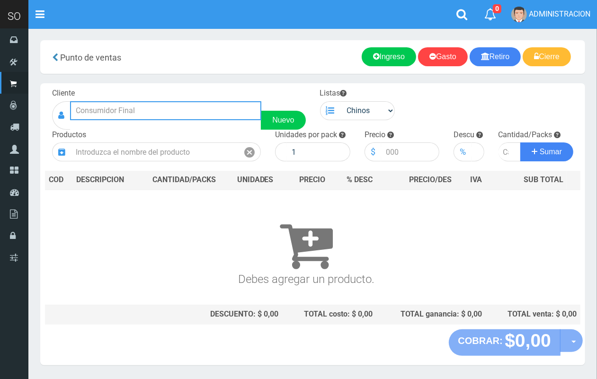
click at [121, 110] on input "text" at bounding box center [165, 110] width 191 height 19
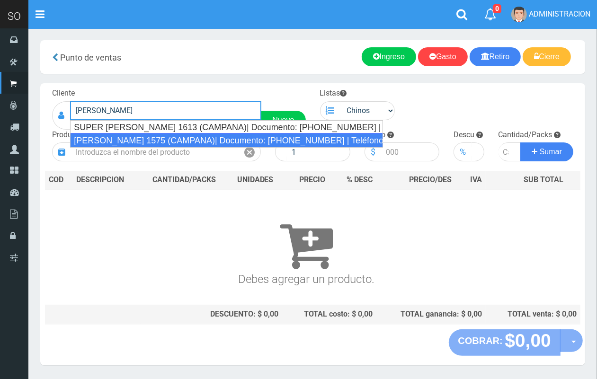
drag, startPoint x: 140, startPoint y: 143, endPoint x: 178, endPoint y: 138, distance: 39.1
click at [140, 141] on div "[PERSON_NAME] 1575 (CAMPANA)| Documento: [PHONE_NUMBER] | Teléfono:" at bounding box center [226, 141] width 313 height 14
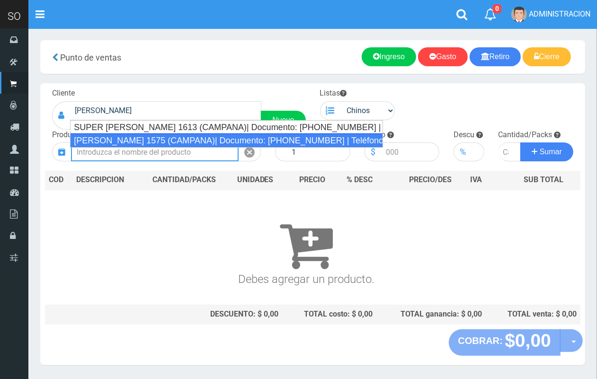
type input "LUCIANO REYES 1575 (CAMPANA)| Documento: 1542258841 | Teléfono:"
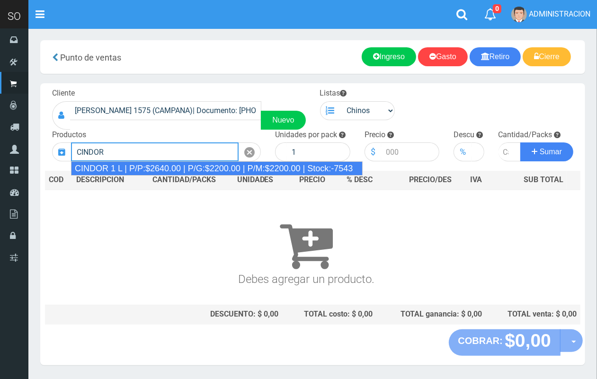
click at [173, 169] on div "CINDOR 1 L | P/P:$2640.00 | P/G:$2200.00 | P/M:$2200.00 | Stock:-7543" at bounding box center [217, 168] width 292 height 14
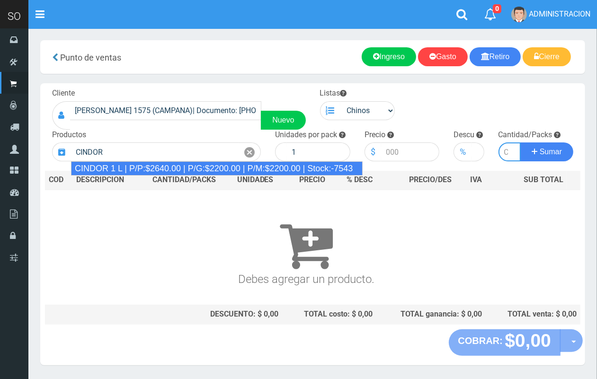
type input "CINDOR 1 L | P/P:$2640.00 | P/G:$2200.00 | P/M:$2200.00 | Stock:-7543"
type input "12"
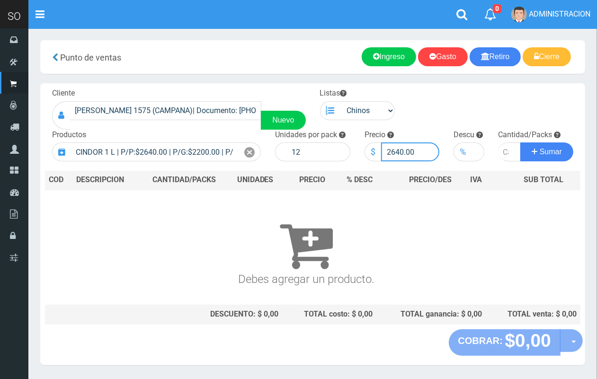
drag, startPoint x: 402, startPoint y: 151, endPoint x: 392, endPoint y: 150, distance: 10.9
click at [392, 150] on input "2640.00" at bounding box center [410, 152] width 59 height 19
type input "2500.00"
click at [501, 152] on input "number" at bounding box center [510, 152] width 23 height 19
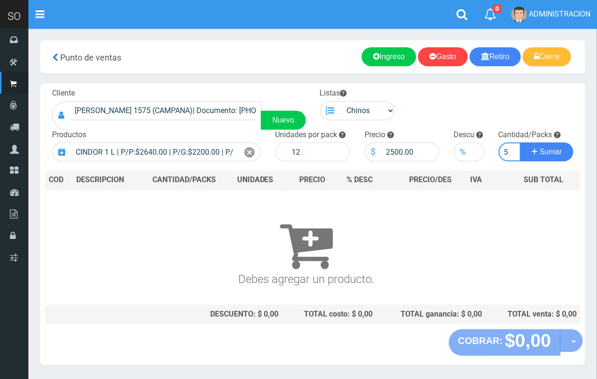
type input "5"
click at [520, 143] on button "Sumar" at bounding box center [546, 152] width 53 height 19
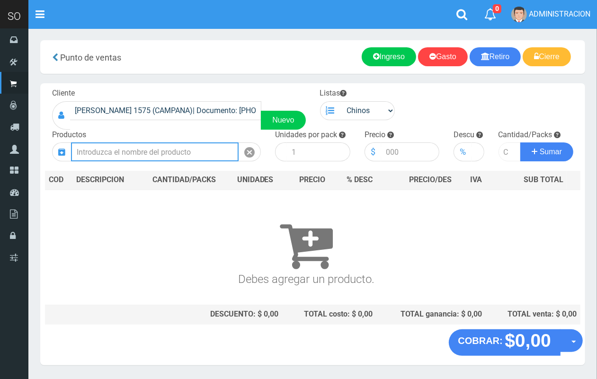
scroll to position [0, 0]
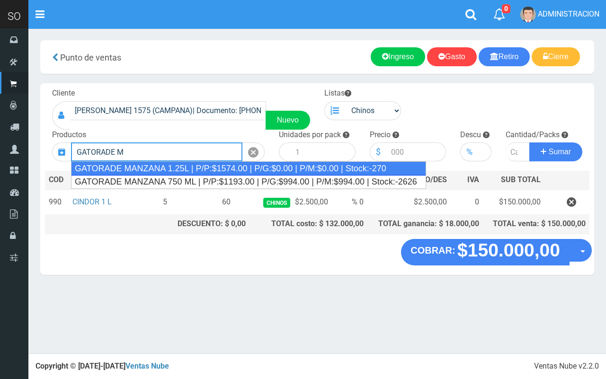
click at [191, 169] on div "GATORADE MANZANA 1.25L | P/P:$1574.00 | P/G:$0.00 | P/M:$0.00 | Stock:-270" at bounding box center [248, 168] width 355 height 14
type input "GATORADE MANZANA 1.25L | P/P:$1574.00 | P/G:$0.00 | P/M:$0.00 | Stock:-270"
type input "6"
type input "1574.00"
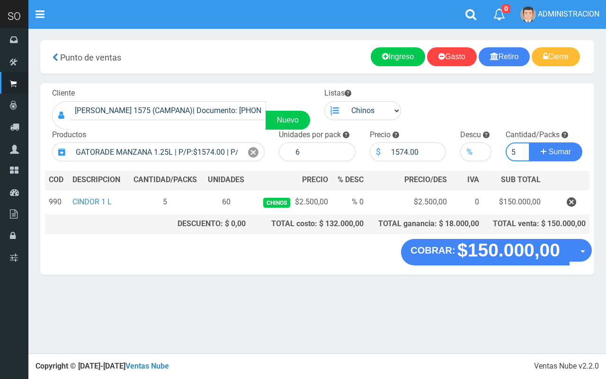
type input "5"
click at [529, 143] on button "Sumar" at bounding box center [555, 152] width 53 height 19
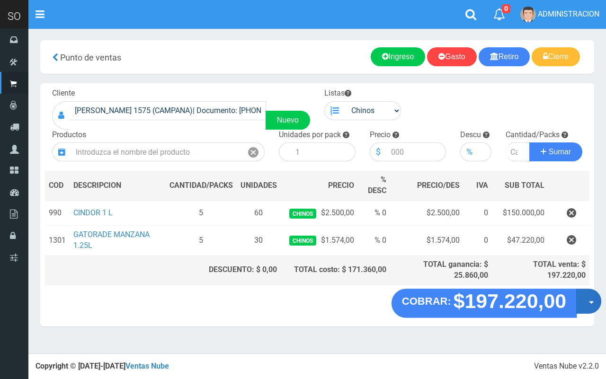
click at [581, 304] on button "Opciones" at bounding box center [588, 301] width 25 height 25
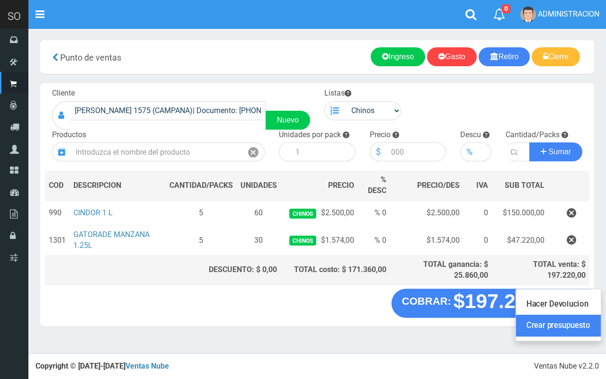
click at [581, 325] on link "Crear presupuesto" at bounding box center [558, 326] width 85 height 22
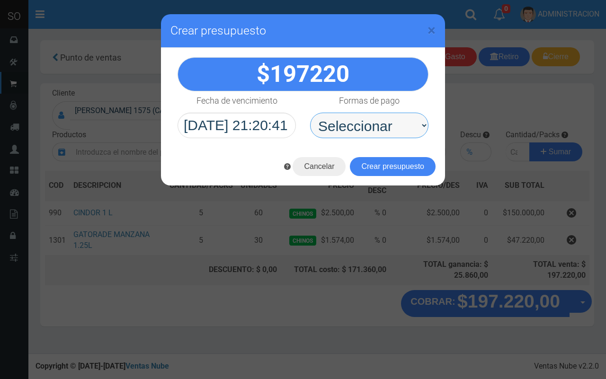
drag, startPoint x: 368, startPoint y: 130, endPoint x: 373, endPoint y: 136, distance: 7.4
click at [368, 130] on select "Seleccionar Efectivo Tarjeta de Crédito Depósito Débito" at bounding box center [369, 126] width 118 height 26
click at [310, 113] on select "Seleccionar Efectivo Tarjeta de Crédito Depósito Débito" at bounding box center [369, 126] width 118 height 26
drag, startPoint x: 376, startPoint y: 125, endPoint x: 378, endPoint y: 138, distance: 13.3
click at [376, 125] on select "Seleccionar Efectivo Tarjeta de Crédito Depósito Débito" at bounding box center [369, 126] width 118 height 26
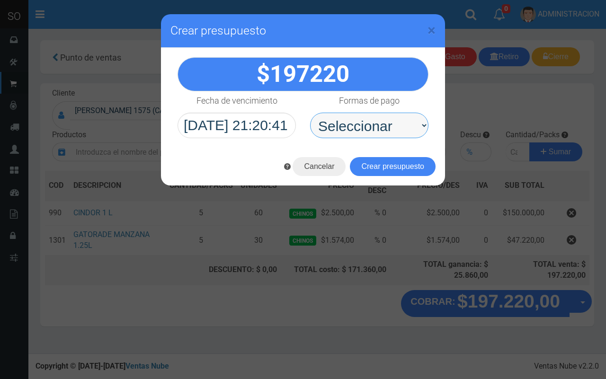
select select "Efectivo"
click at [310, 113] on select "Seleccionar Efectivo Tarjeta de Crédito Depósito Débito" at bounding box center [369, 126] width 118 height 26
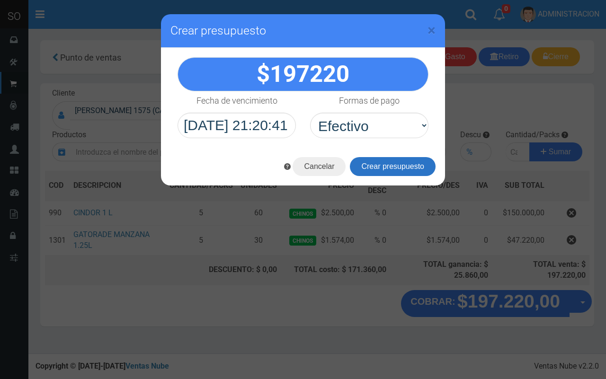
click at [388, 162] on button "Crear presupuesto" at bounding box center [393, 166] width 86 height 19
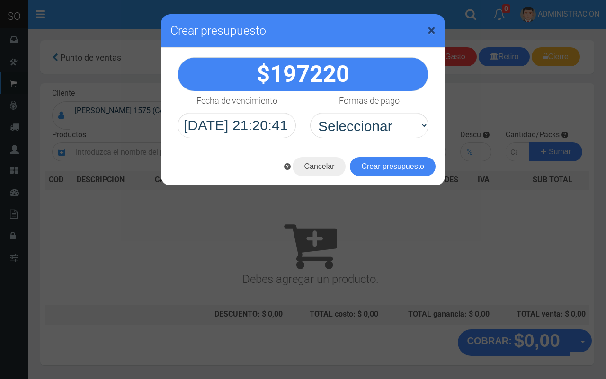
click at [433, 31] on span "×" at bounding box center [432, 30] width 8 height 18
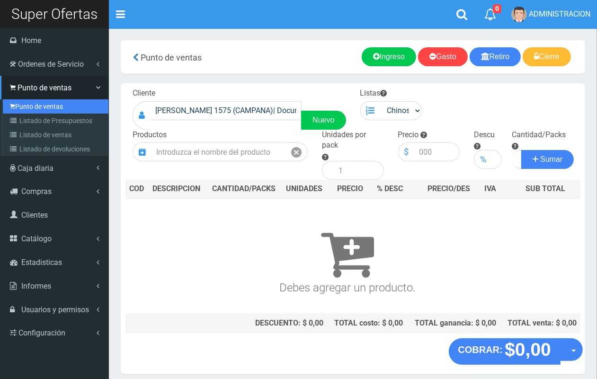
click at [25, 110] on link "Punto de ventas" at bounding box center [56, 106] width 106 height 14
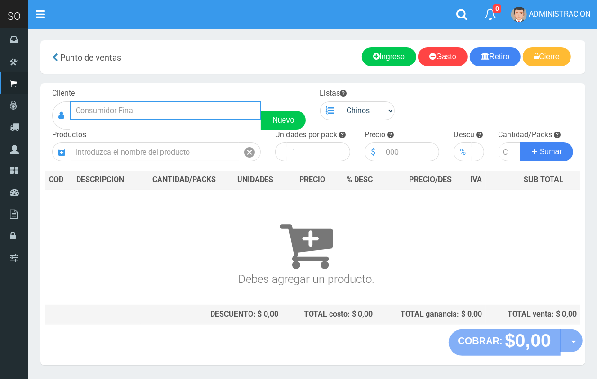
click at [190, 107] on input "text" at bounding box center [165, 110] width 191 height 19
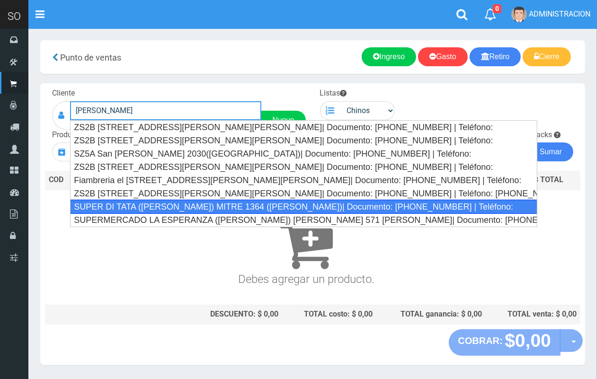
click at [213, 207] on div "SUPER DI TATA (RENZO) MITRE 1364 (GILES)| Documento: 27861786176 | Teléfono:" at bounding box center [303, 207] width 467 height 14
type input "SUPER DI TATA (RENZO) MITRE 1364 (GILES)| Documento: 27861786176 | Teléfono:"
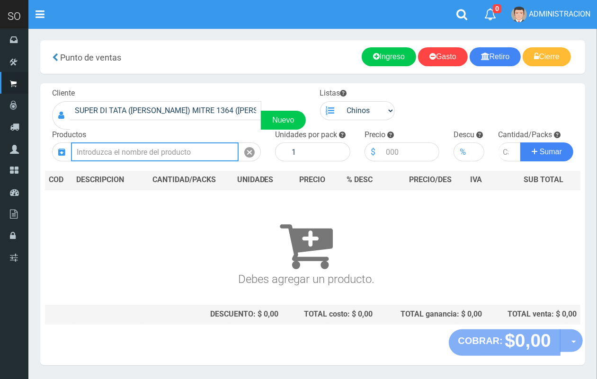
click at [180, 150] on input "text" at bounding box center [155, 152] width 168 height 19
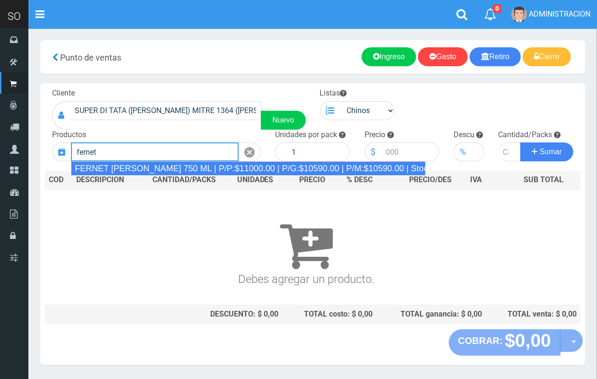
click at [174, 169] on div "FERNET BRANCA 750 ML | P/P:$11000.00 | P/G:$10590.00 | P/M:$10590.00 | Stock:-4…" at bounding box center [248, 168] width 355 height 14
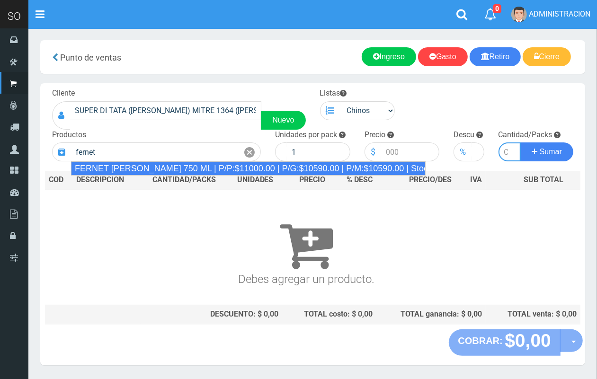
type input "FERNET BRANCA 750 ML | P/P:$11000.00 | P/G:$10590.00 | P/M:$10590.00 | Stock:-4…"
type input "12"
type input "11000.00"
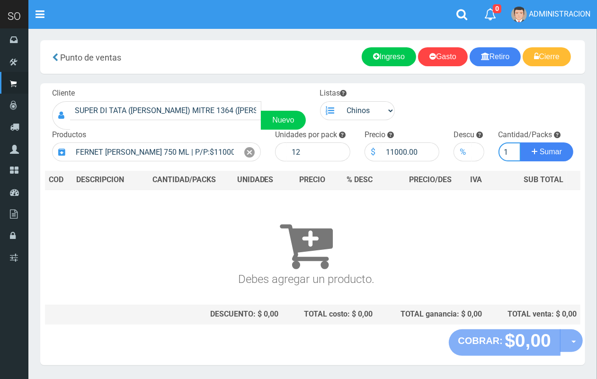
scroll to position [0, 1]
type input "1"
click at [520, 143] on button "Sumar" at bounding box center [546, 152] width 53 height 19
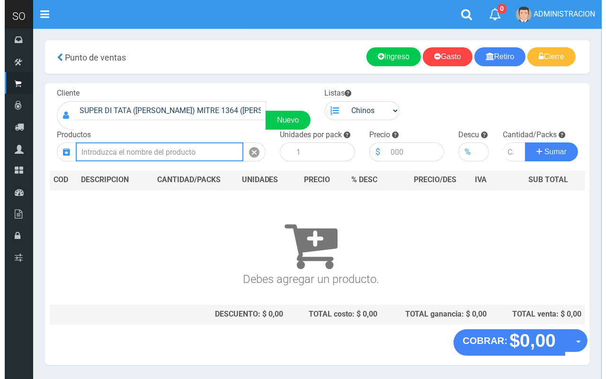
scroll to position [0, 0]
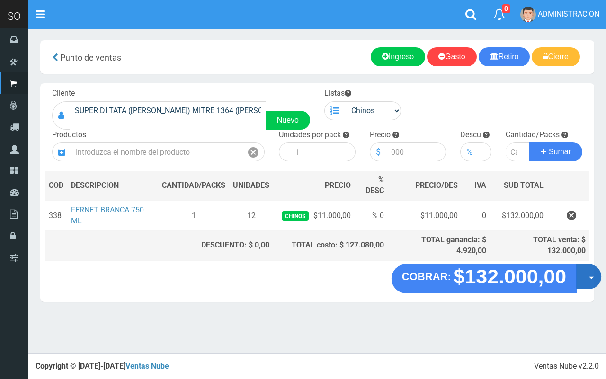
click at [581, 277] on button "Opciones" at bounding box center [588, 277] width 25 height 25
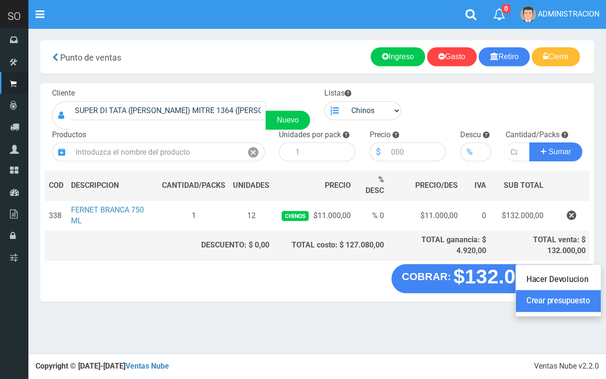
click at [576, 303] on link "Crear presupuesto" at bounding box center [558, 302] width 85 height 22
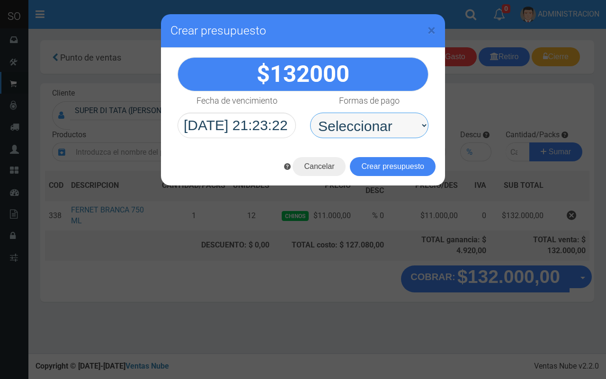
click at [396, 133] on select "Seleccionar Efectivo Tarjeta de Crédito Depósito Débito" at bounding box center [369, 126] width 118 height 26
select select "Efectivo"
click at [310, 113] on select "Seleccionar Efectivo Tarjeta de Crédito Depósito Débito" at bounding box center [369, 126] width 118 height 26
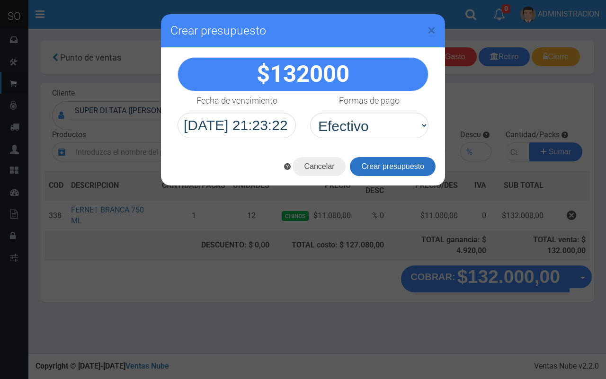
click at [405, 160] on button "Crear presupuesto" at bounding box center [393, 166] width 86 height 19
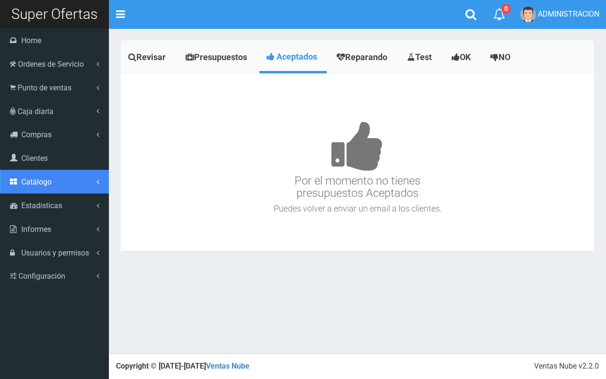
click at [48, 180] on span "Catálogo" at bounding box center [36, 182] width 30 height 9
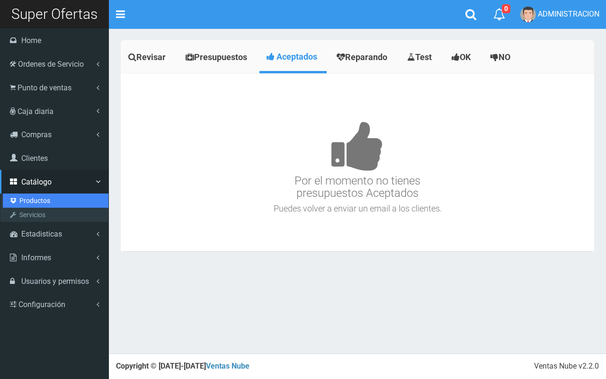
click at [44, 201] on link "Productos" at bounding box center [56, 201] width 106 height 14
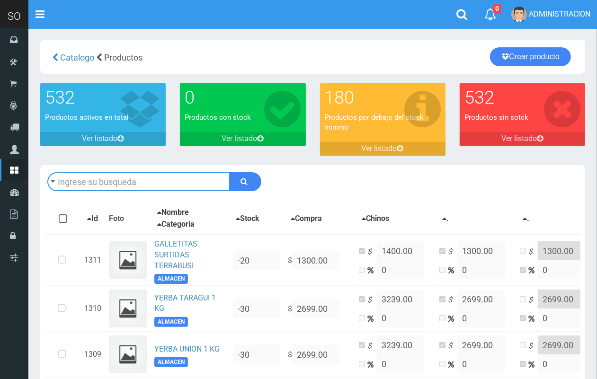
click at [91, 186] on input "text" at bounding box center [138, 181] width 183 height 19
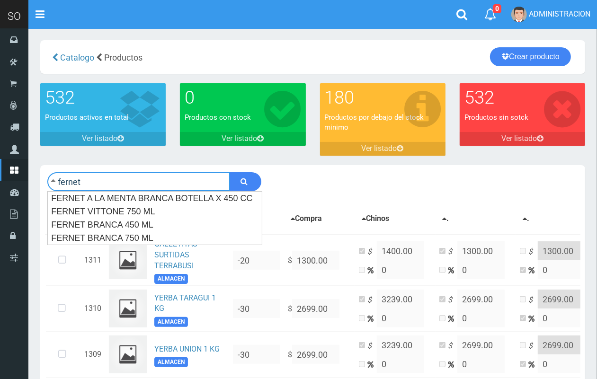
type input "fernet"
click at [230, 172] on button "submit" at bounding box center [246, 181] width 32 height 19
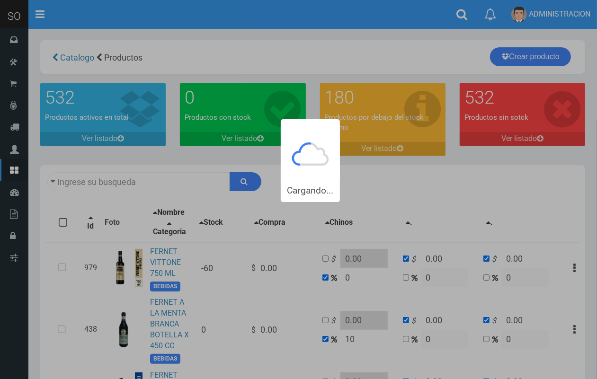
type input "fernet"
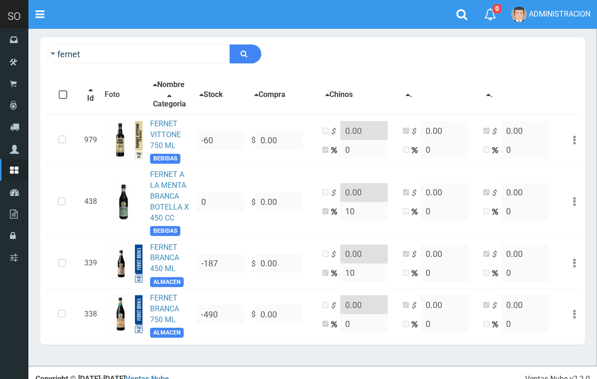
scroll to position [148, 0]
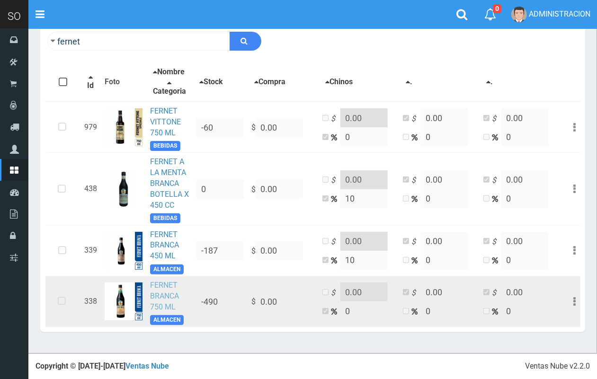
click at [164, 294] on link "FERNET BRANCA 750 ML" at bounding box center [164, 296] width 29 height 31
click at [60, 303] on icon at bounding box center [61, 301] width 25 height 31
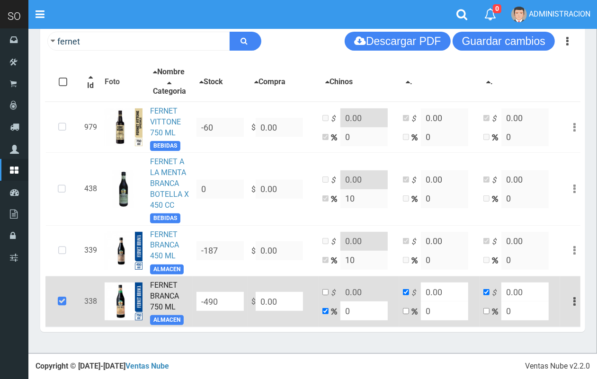
drag, startPoint x: 285, startPoint y: 299, endPoint x: 245, endPoint y: 297, distance: 40.3
click at [245, 297] on tr "338 FERNET BRANCA 750 ML ALMACEN -490 $ 0.00 $ 0.00 0 $ 0.00 0 $ 0.00 0 Editar …" at bounding box center [316, 301] width 543 height 51
type input "1"
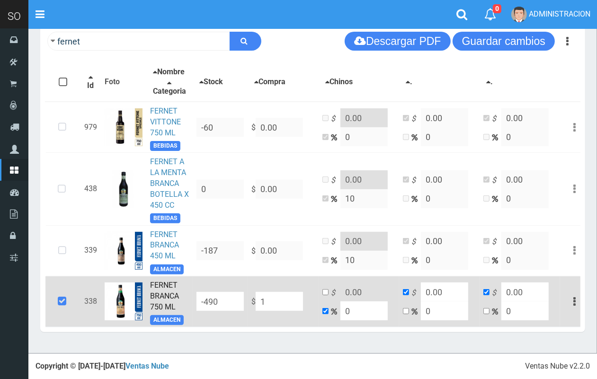
type input "1"
type input "10"
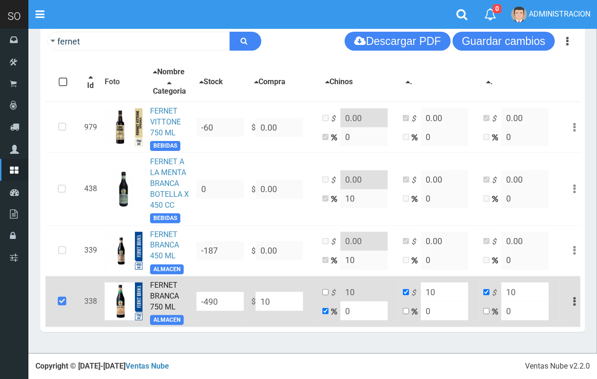
type input "105"
type input "1059"
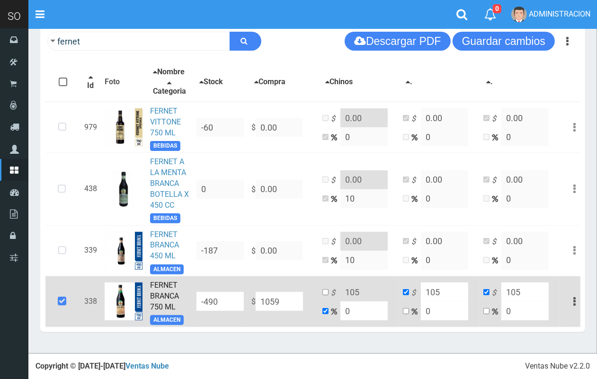
type input "1059"
type input "10590"
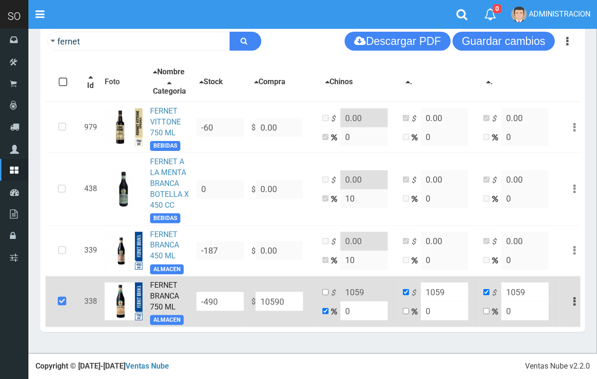
type input "10590"
type input "1059"
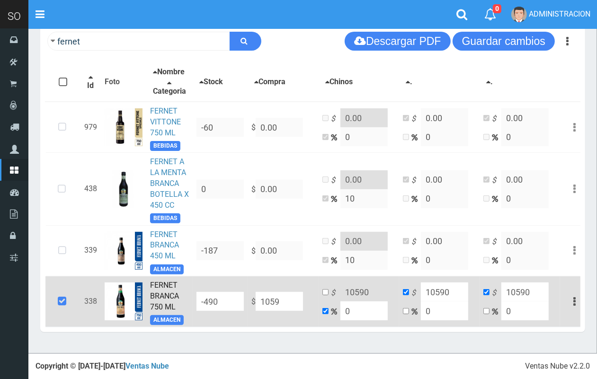
type input "1059"
type input "105"
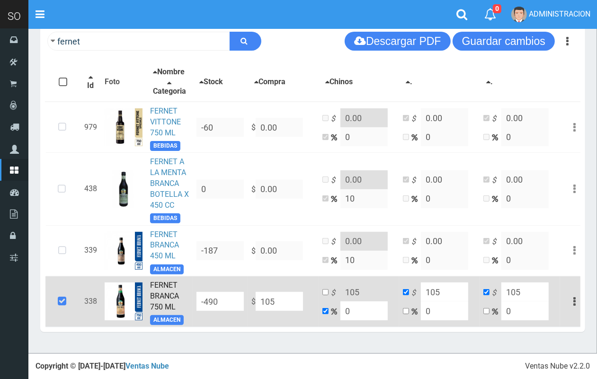
type input "10"
type input "105"
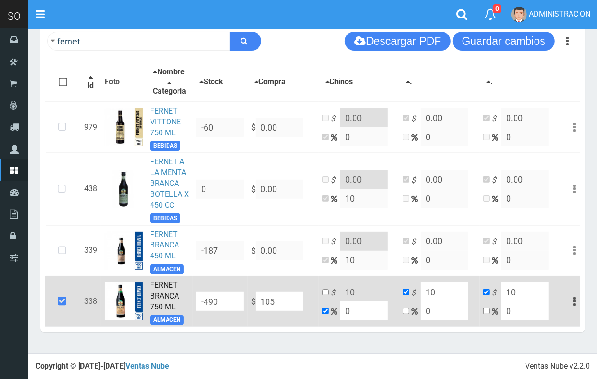
type input "105"
type input "1059"
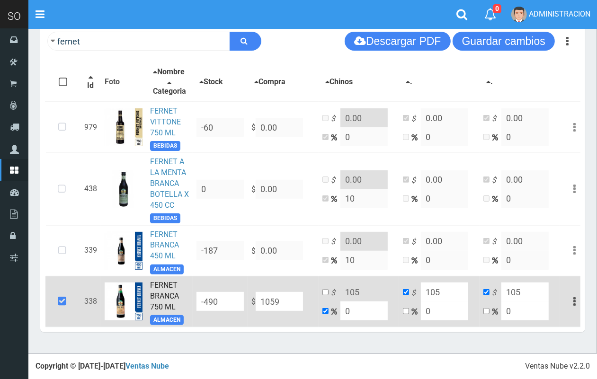
type input "1059"
type input "10590"
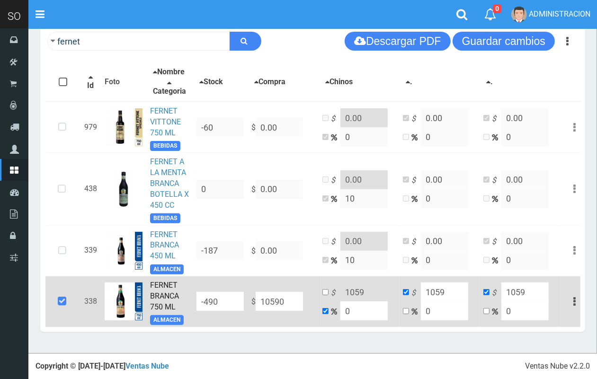
type input "10590"
type input "10590.00"
click at [325, 294] on input "checkbox" at bounding box center [325, 292] width 6 height 6
checkbox input "true"
checkbox input "false"
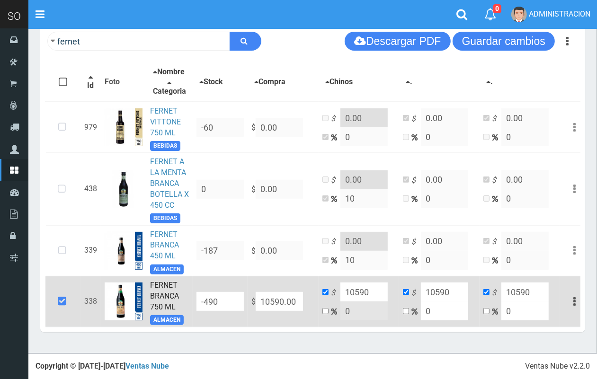
drag, startPoint x: 357, startPoint y: 290, endPoint x: 343, endPoint y: 289, distance: 14.2
click at [343, 289] on input "10590" at bounding box center [363, 292] width 47 height 19
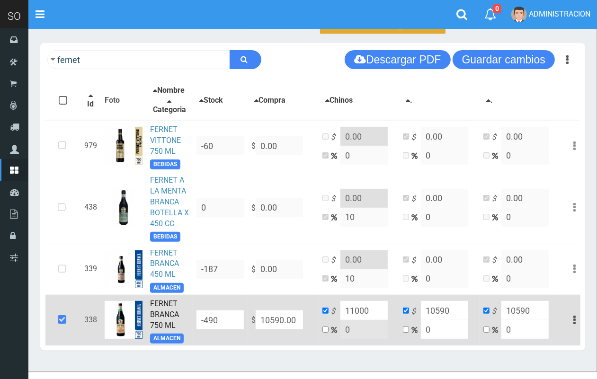
scroll to position [109, 0]
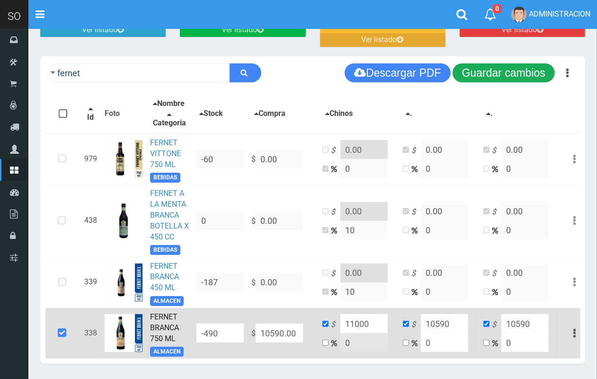
type input "11000"
click at [496, 69] on button "Guardar cambios" at bounding box center [504, 72] width 102 height 19
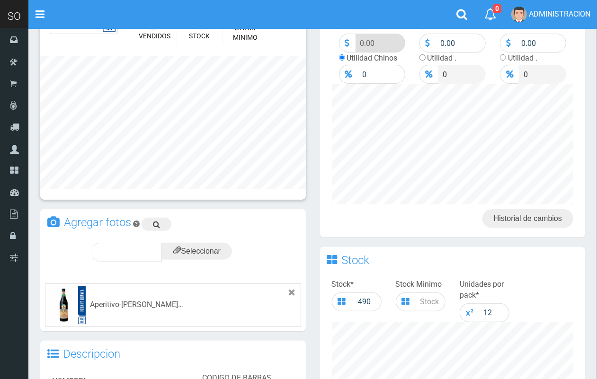
scroll to position [317, 0]
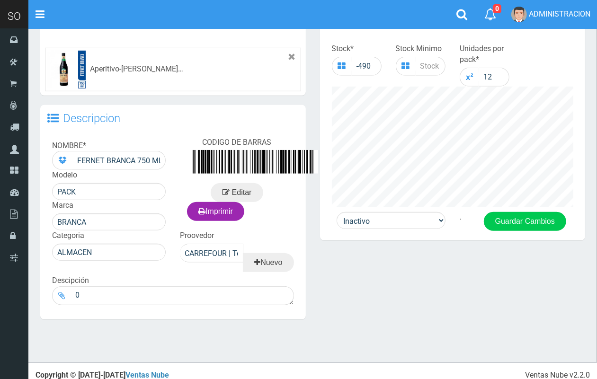
drag, startPoint x: 604, startPoint y: 79, endPoint x: 571, endPoint y: 240, distance: 164.3
click at [578, 240] on html "Cargando... × Nueva alerta Toggle navigation 0" at bounding box center [298, 35] width 597 height 705
drag, startPoint x: 419, startPoint y: 215, endPoint x: 415, endPoint y: 225, distance: 10.8
click at [419, 215] on select "Activo Inactivo" at bounding box center [391, 220] width 109 height 17
select select "1"
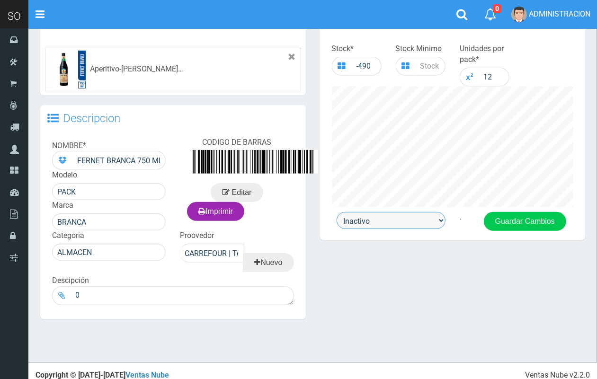
click at [337, 212] on select "Activo Inactivo" at bounding box center [391, 220] width 109 height 17
click at [500, 223] on button "Guardar Cambios" at bounding box center [525, 221] width 82 height 19
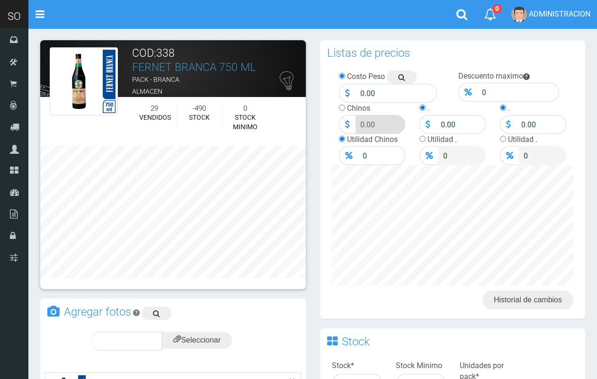
scroll to position [325, 0]
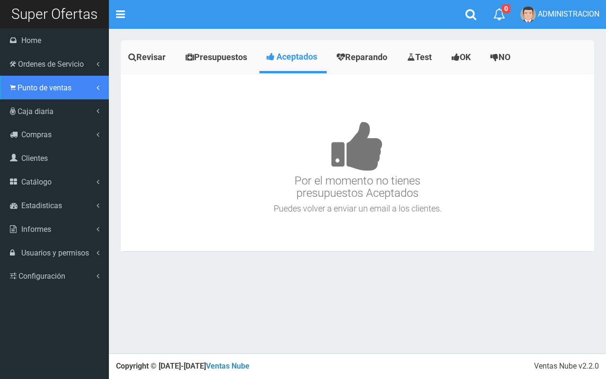
click at [32, 91] on span "Punto de ventas" at bounding box center [45, 87] width 54 height 9
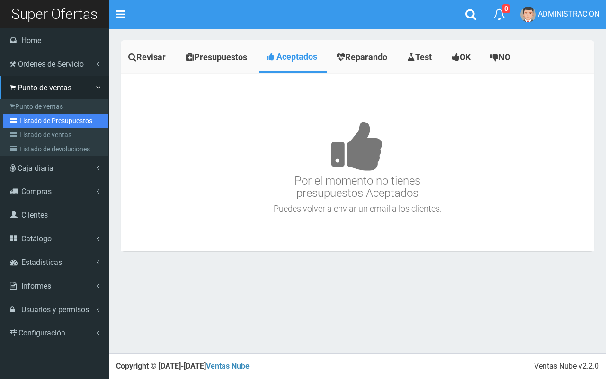
click at [48, 119] on link "Listado de Presupuestos" at bounding box center [56, 121] width 106 height 14
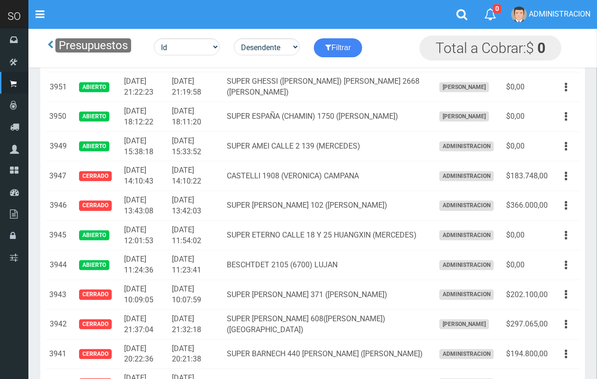
scroll to position [374, 0]
